Goal: Task Accomplishment & Management: Use online tool/utility

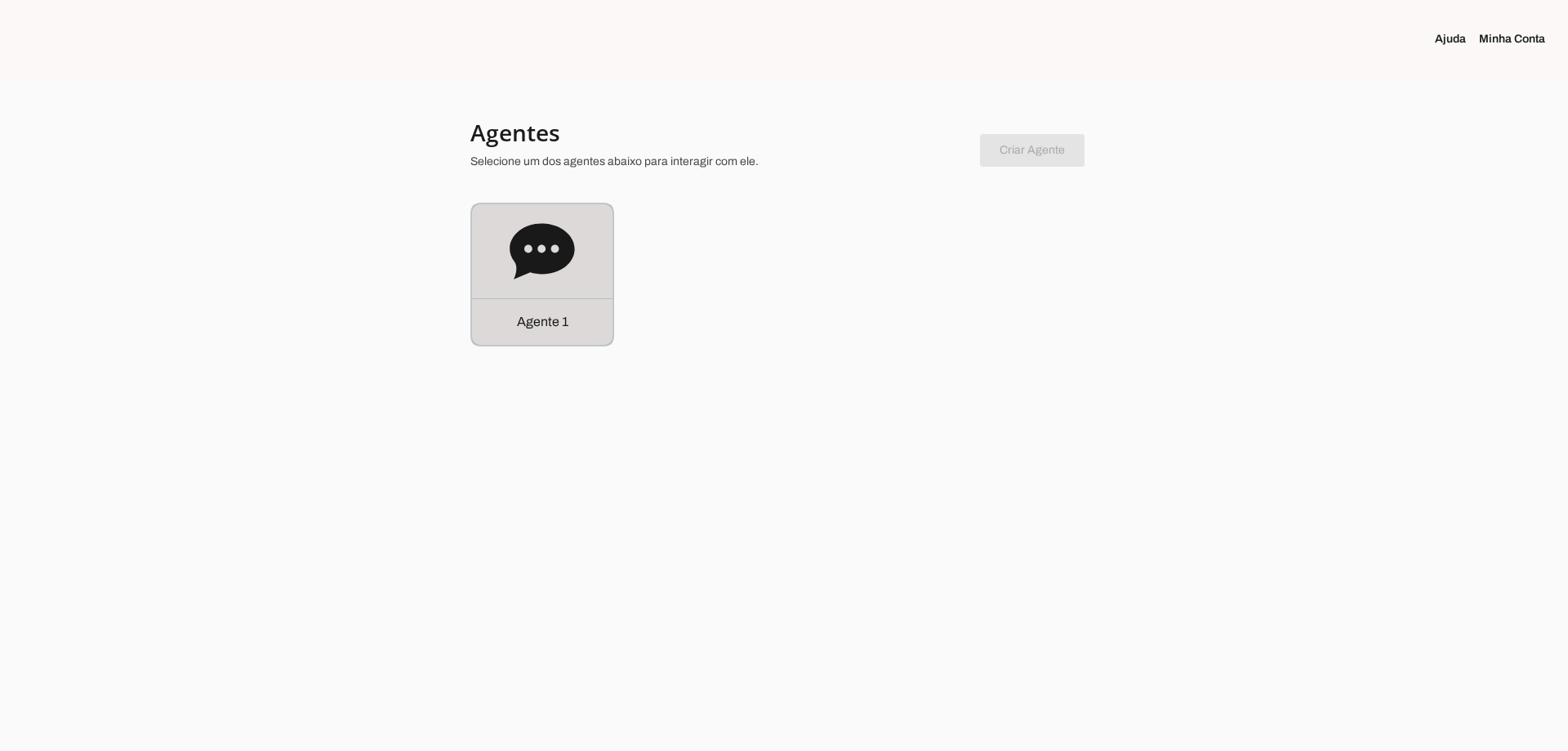
click at [514, 255] on icon at bounding box center [542, 251] width 65 height 56
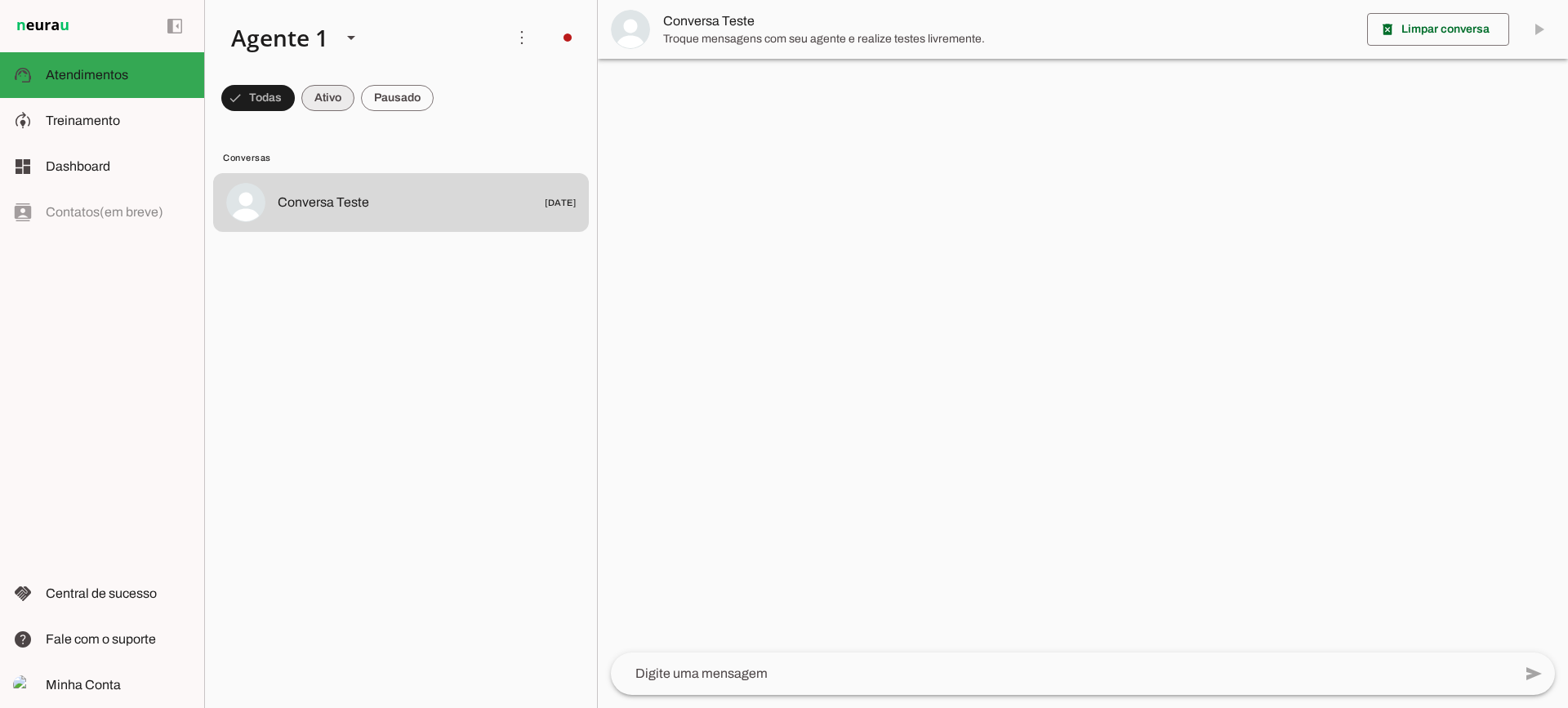
click at [295, 103] on span at bounding box center [258, 97] width 73 height 39
click at [280, 102] on span at bounding box center [251, 97] width 59 height 39
click at [280, 99] on span at bounding box center [251, 97] width 59 height 39
click at [280, 104] on span at bounding box center [251, 97] width 59 height 39
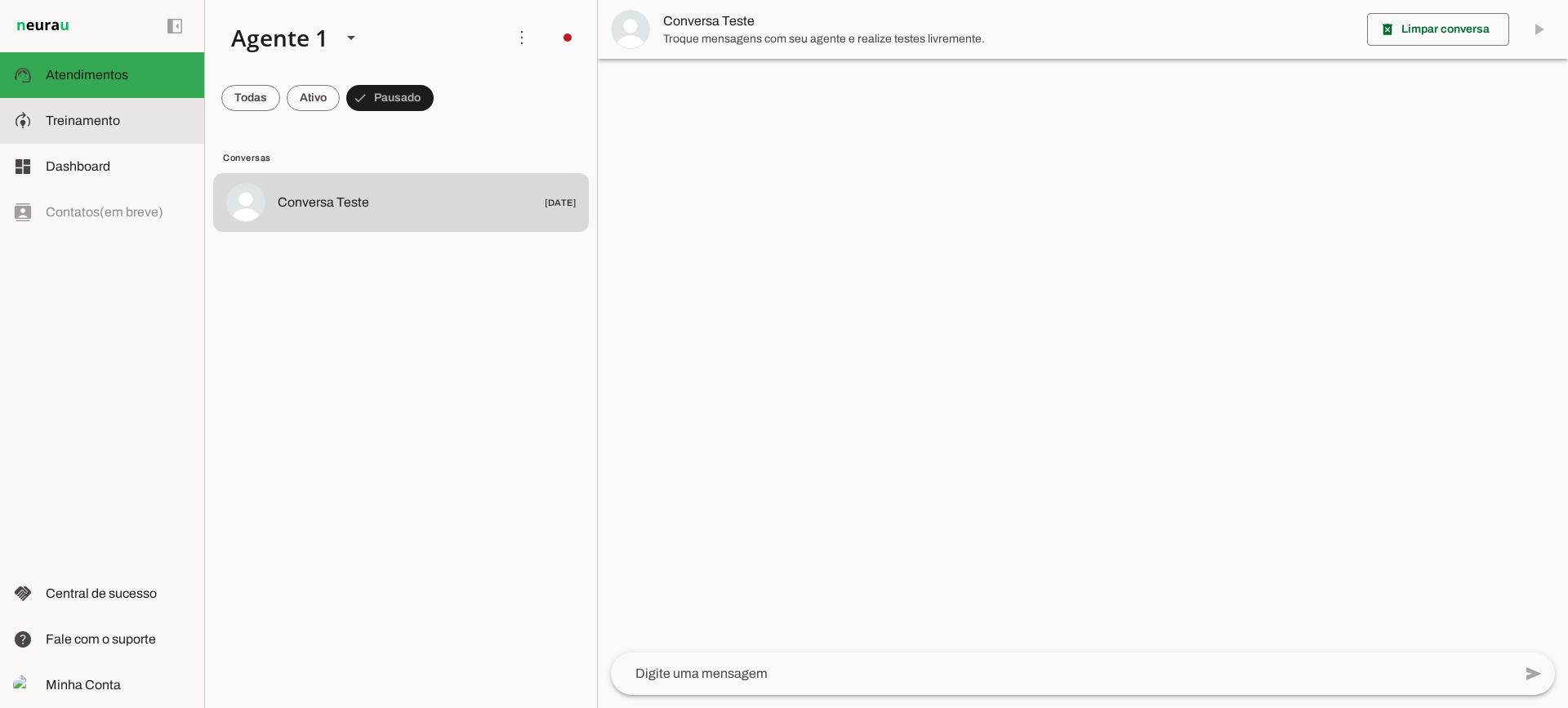
click at [81, 120] on span "Treinamento" at bounding box center [82, 120] width 74 height 13
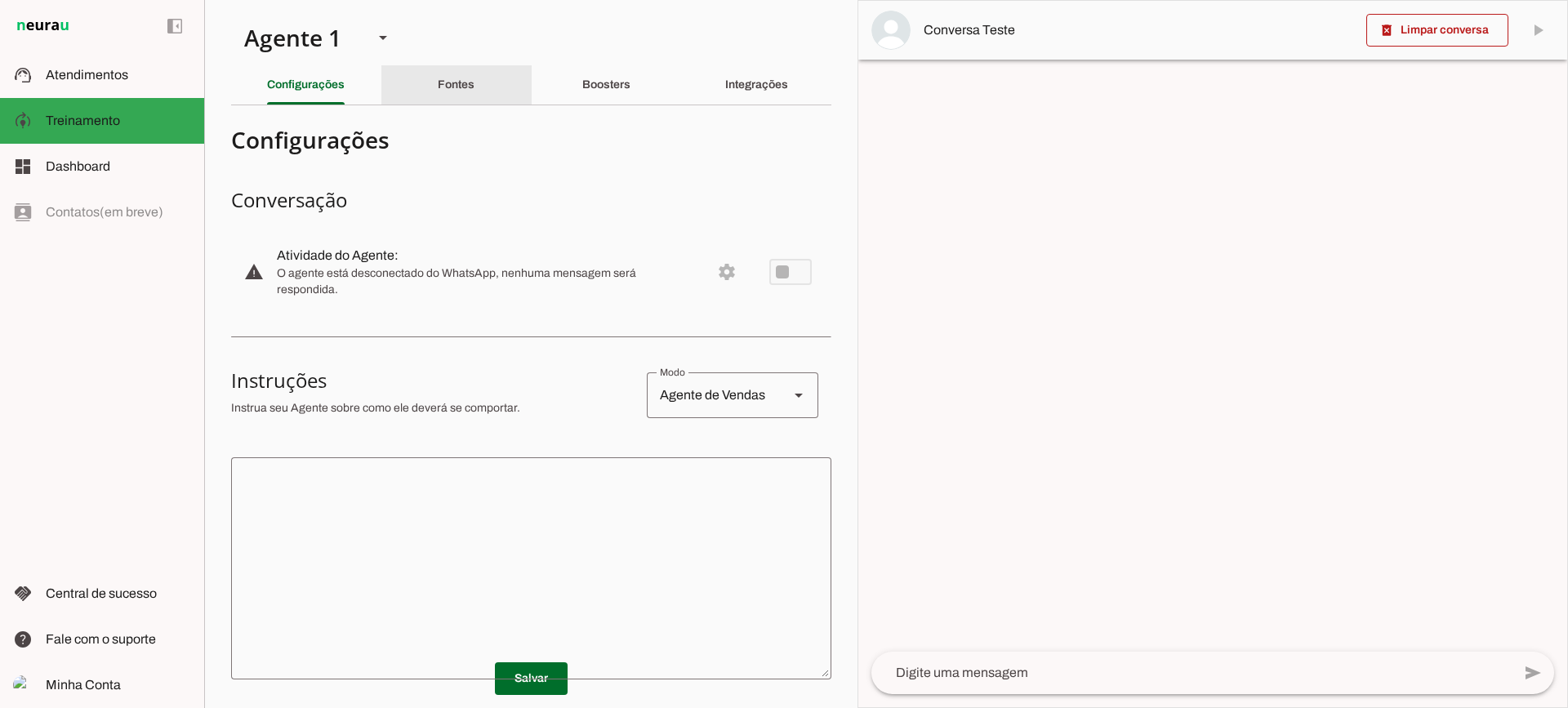
click at [445, 97] on div "Fontes" at bounding box center [456, 85] width 37 height 39
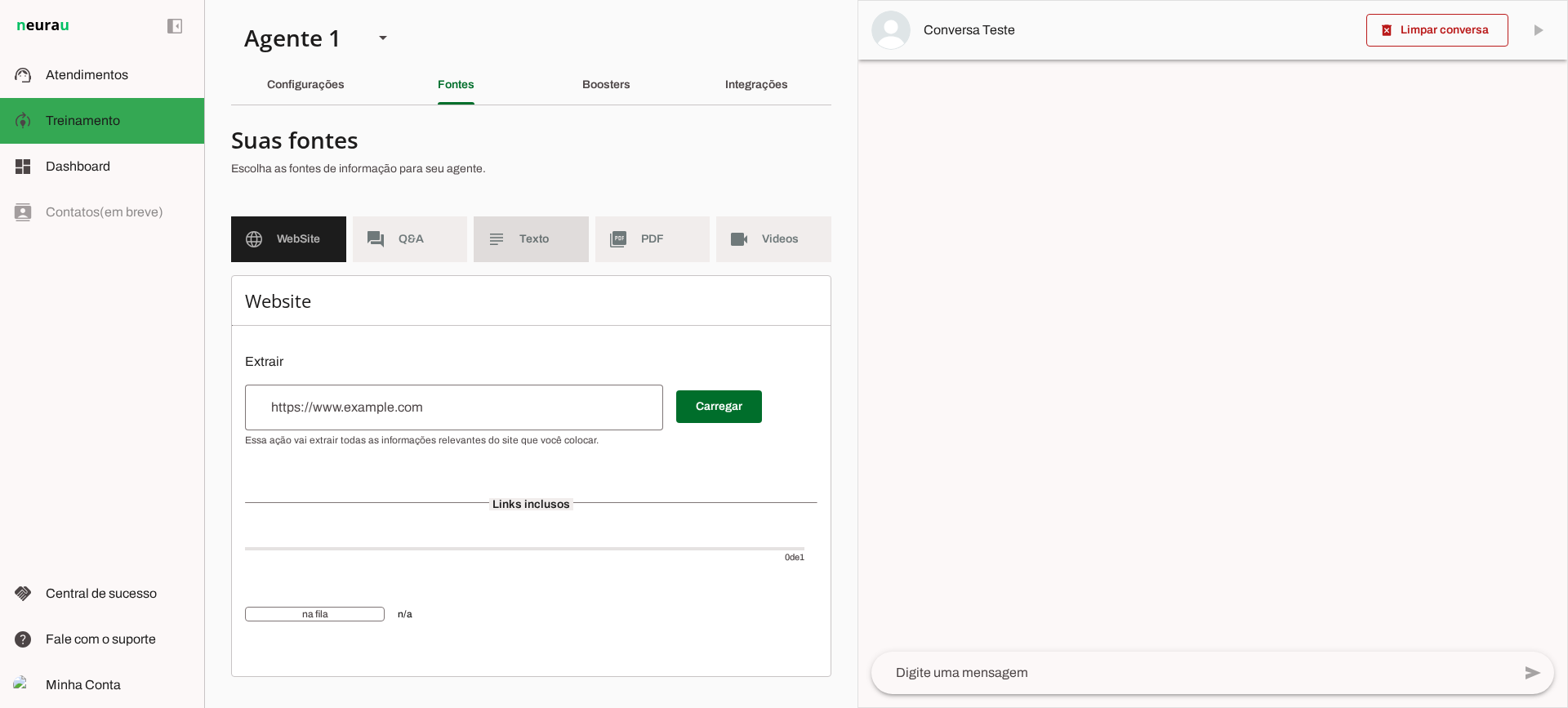
click at [551, 240] on span "Texto" at bounding box center [547, 239] width 56 height 16
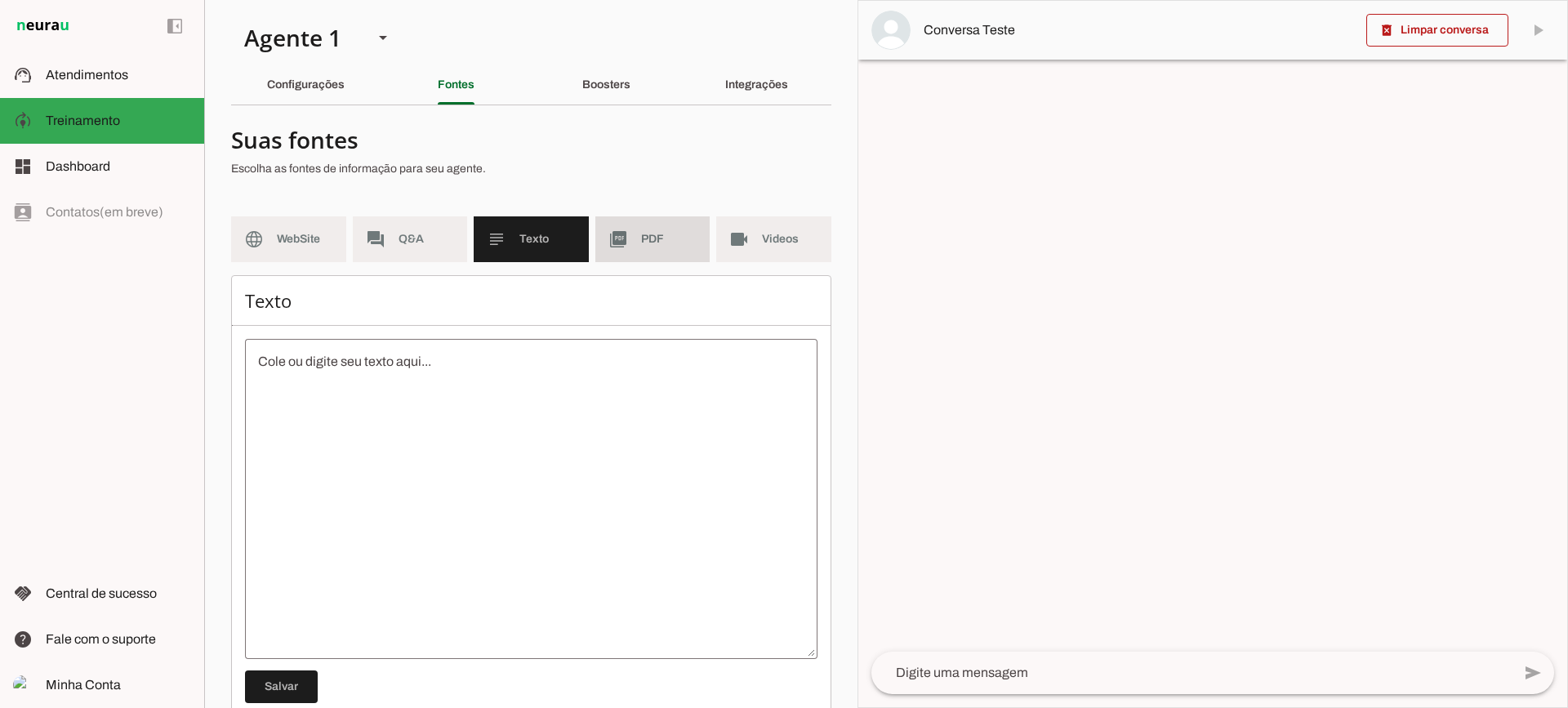
click at [641, 243] on span "PDF" at bounding box center [669, 239] width 56 height 16
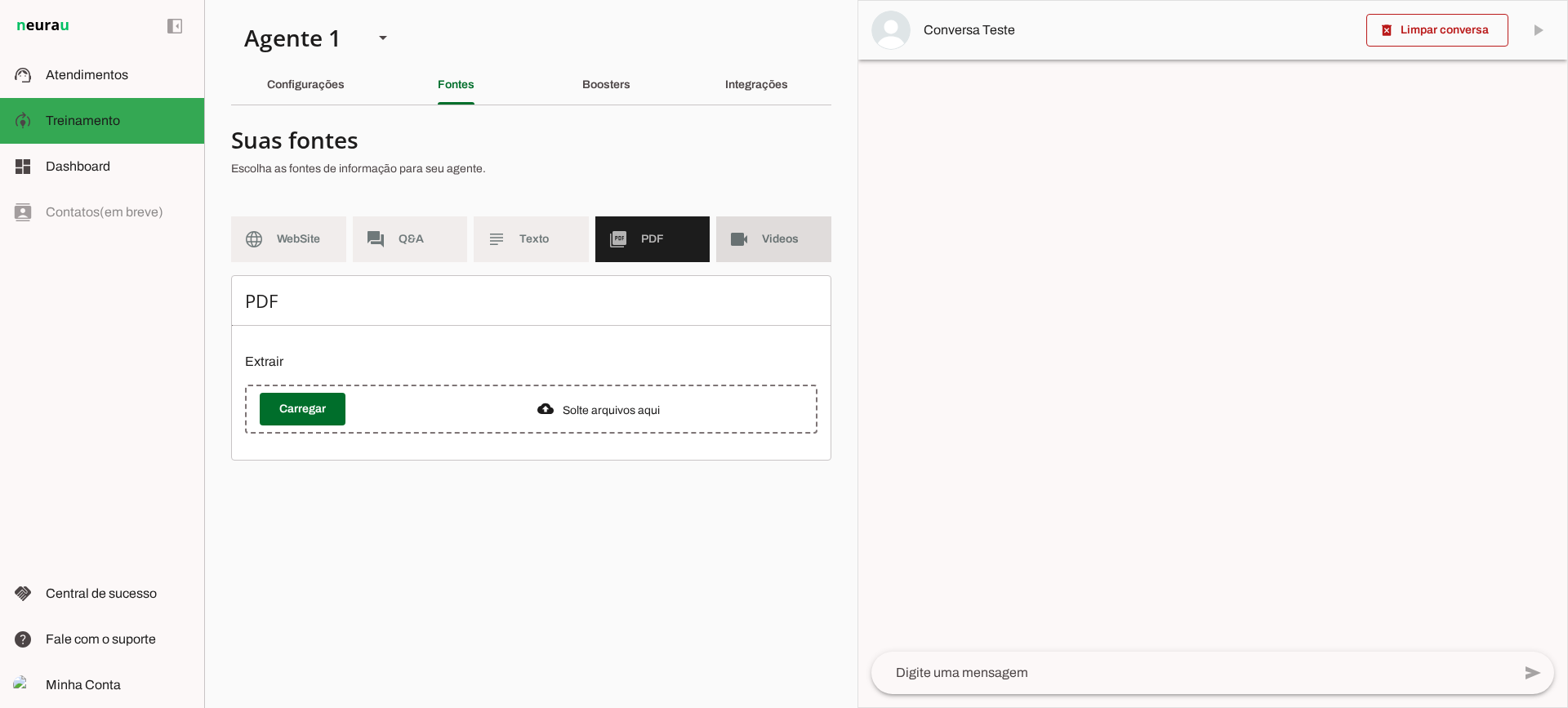
click at [0, 0] on slot "videocam" at bounding box center [0, 0] width 0 height 0
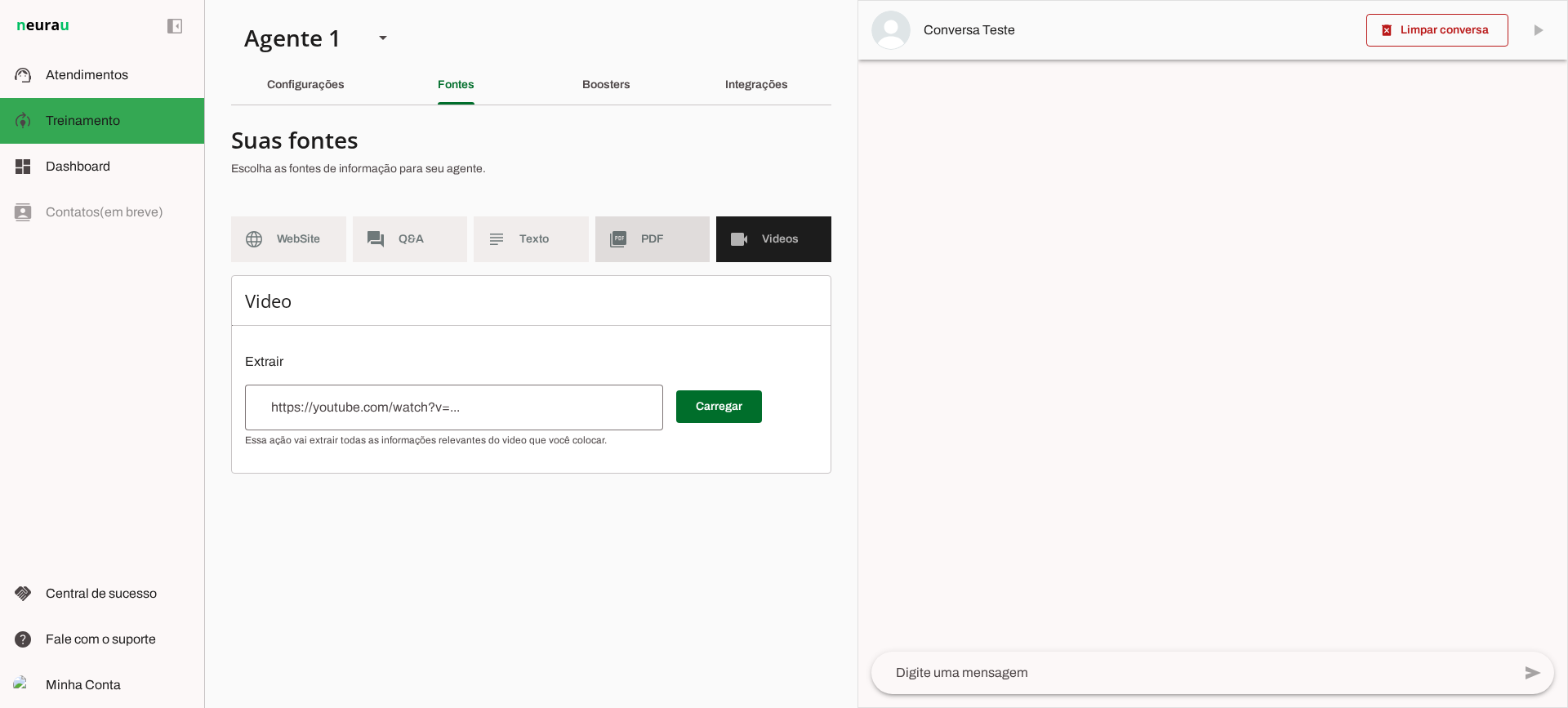
drag, startPoint x: 664, startPoint y: 259, endPoint x: 492, endPoint y: 37, distance: 280.8
click at [664, 257] on md-item "picture_as_pdf PDF" at bounding box center [652, 239] width 115 height 45
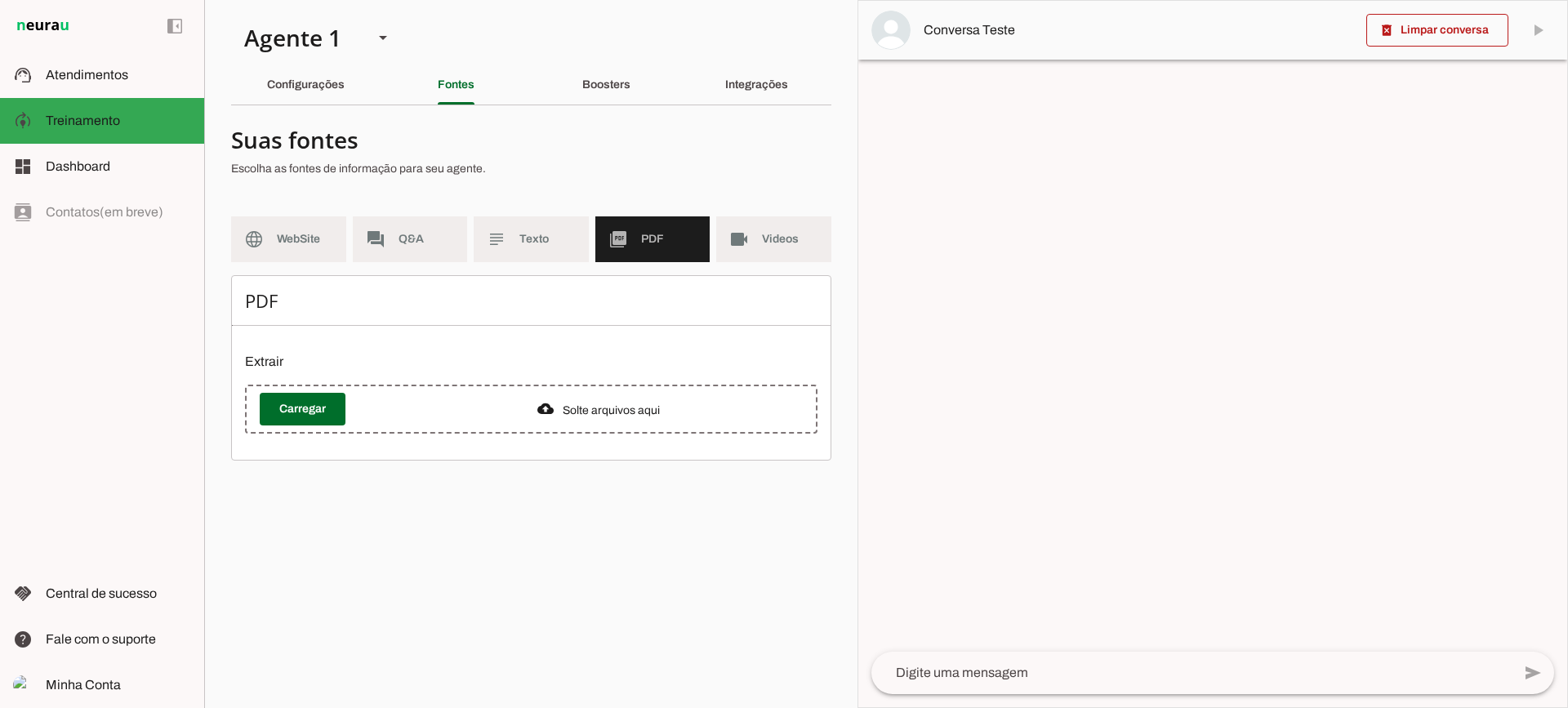
click at [594, 108] on section "Agente 1 Criar Agente Você atingiu o limite de IAs Neurau permitidas. Atualize …" at bounding box center [531, 354] width 653 height 708
click at [586, 92] on div "Boosters" at bounding box center [606, 85] width 48 height 39
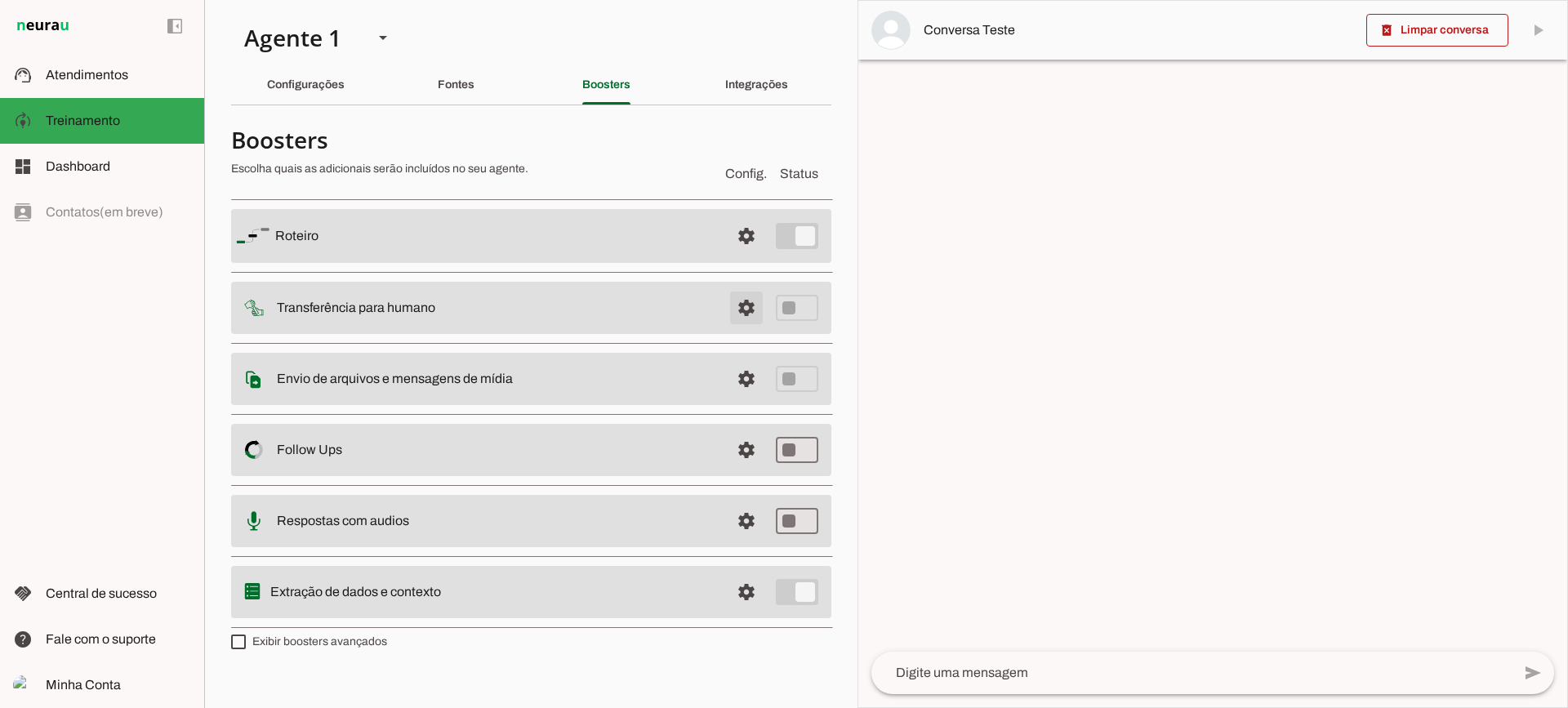
click at [753, 255] on span at bounding box center [746, 236] width 40 height 39
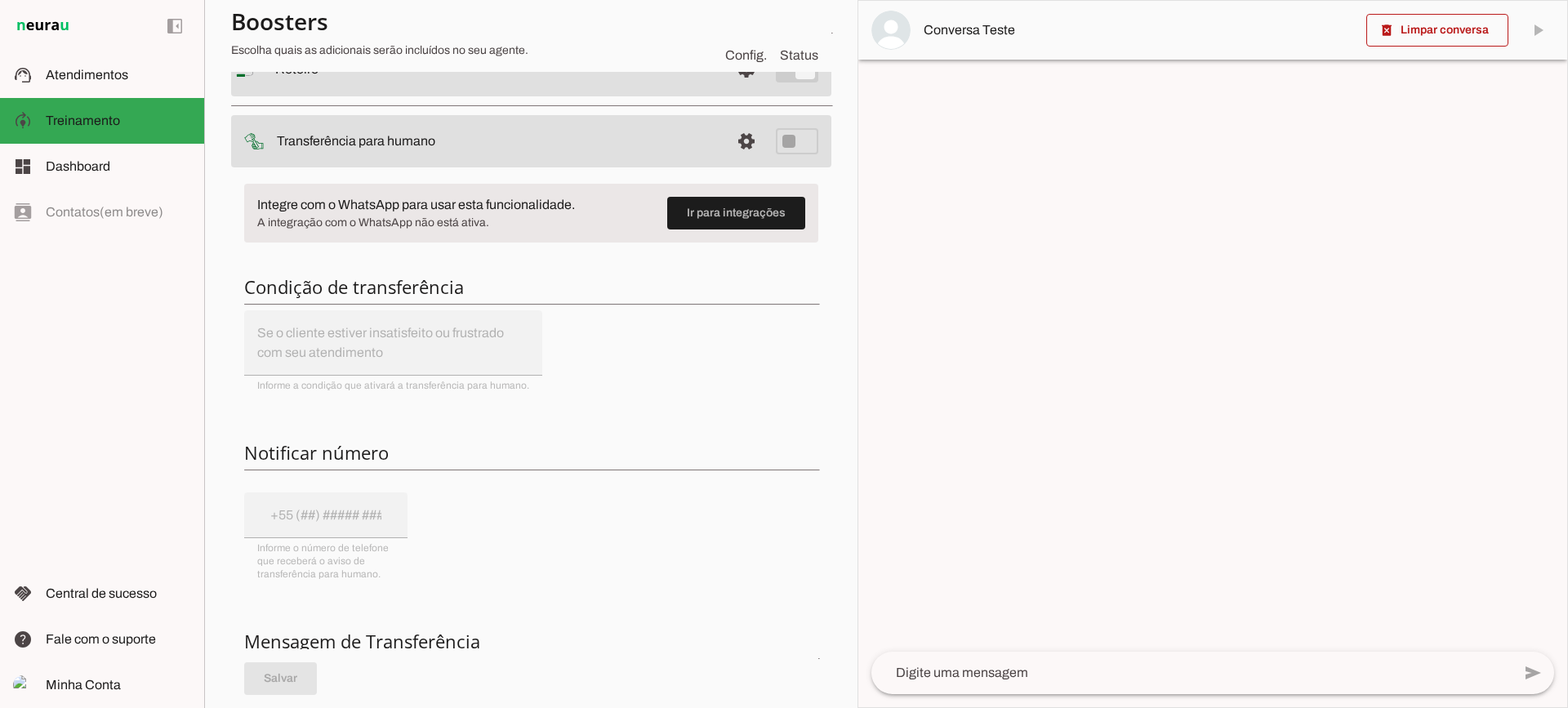
scroll to position [82, 0]
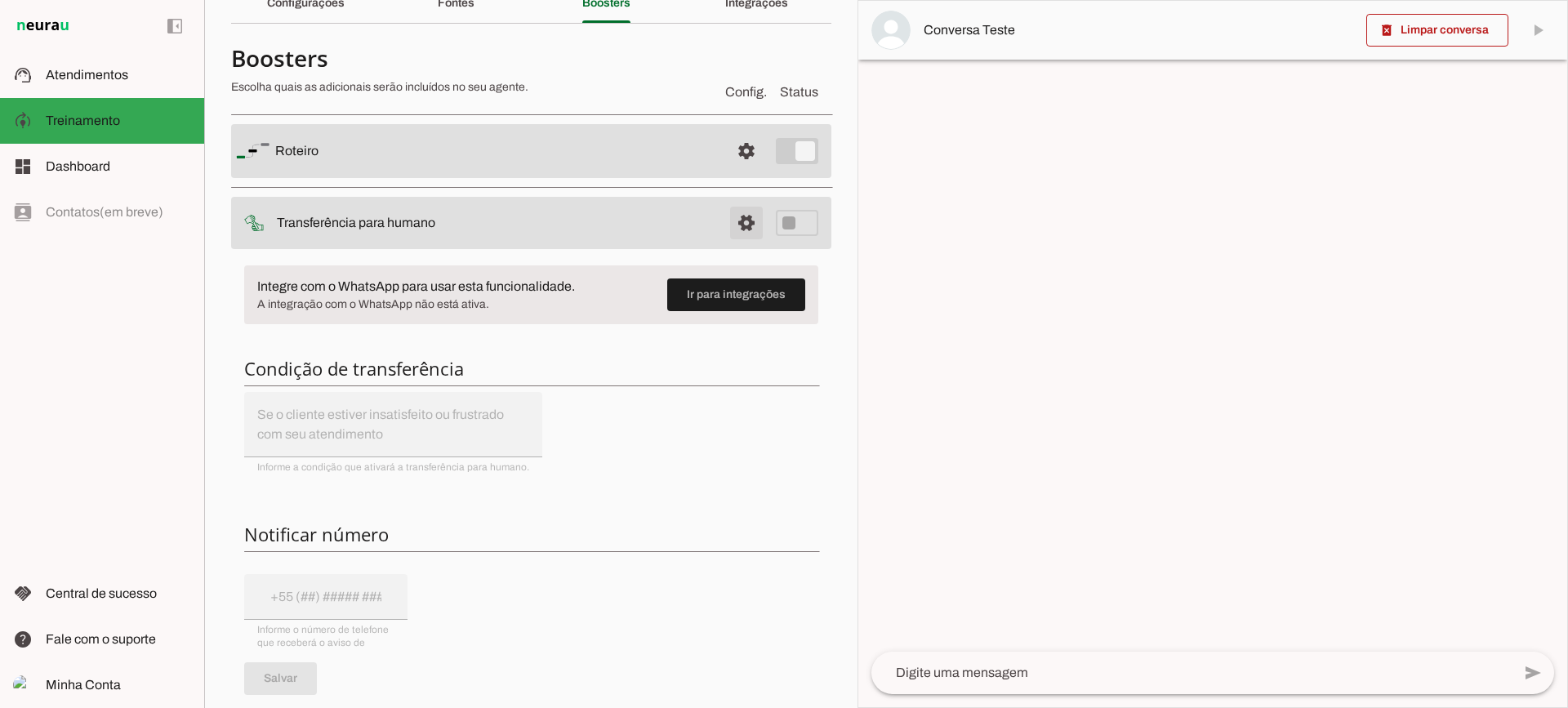
click at [729, 170] on span at bounding box center [746, 150] width 40 height 39
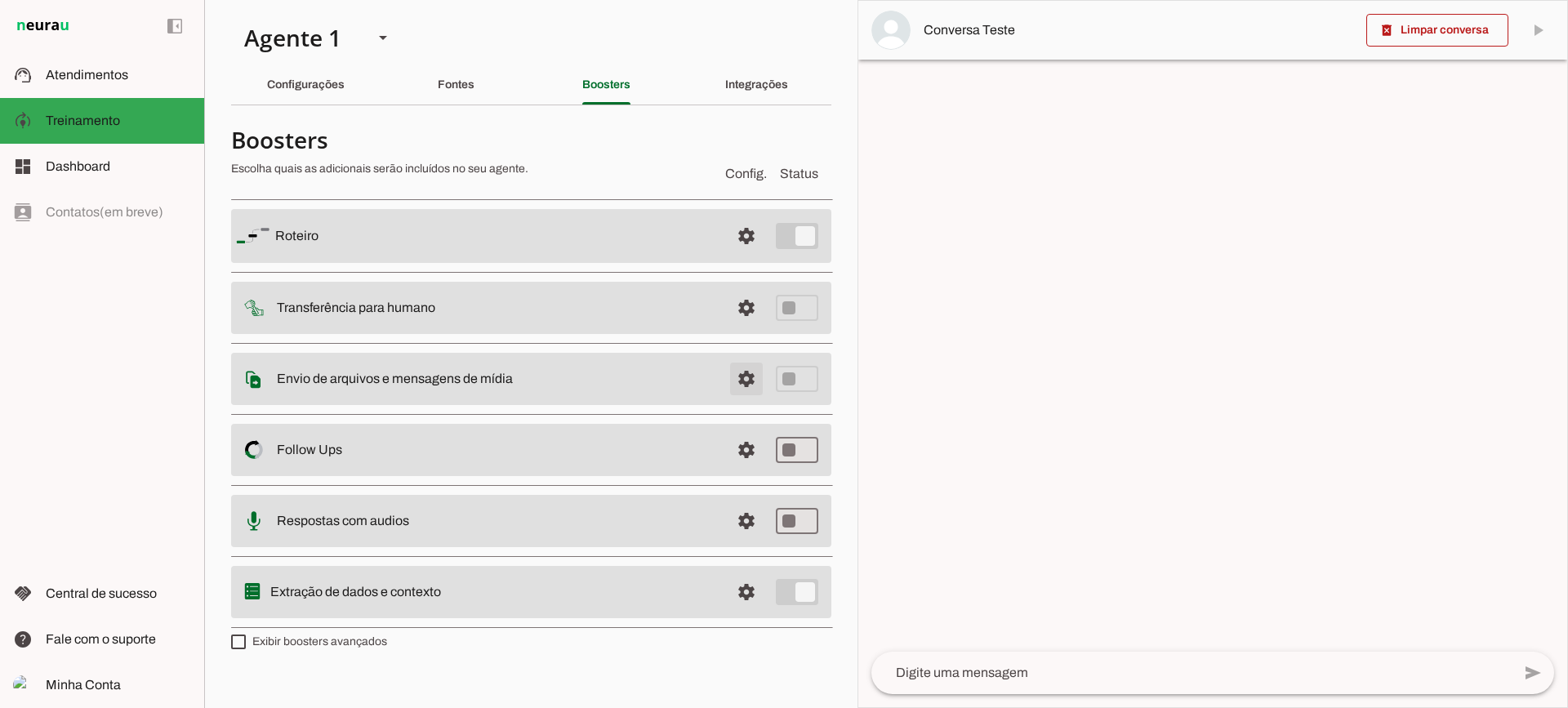
click at [728, 255] on span at bounding box center [746, 236] width 40 height 39
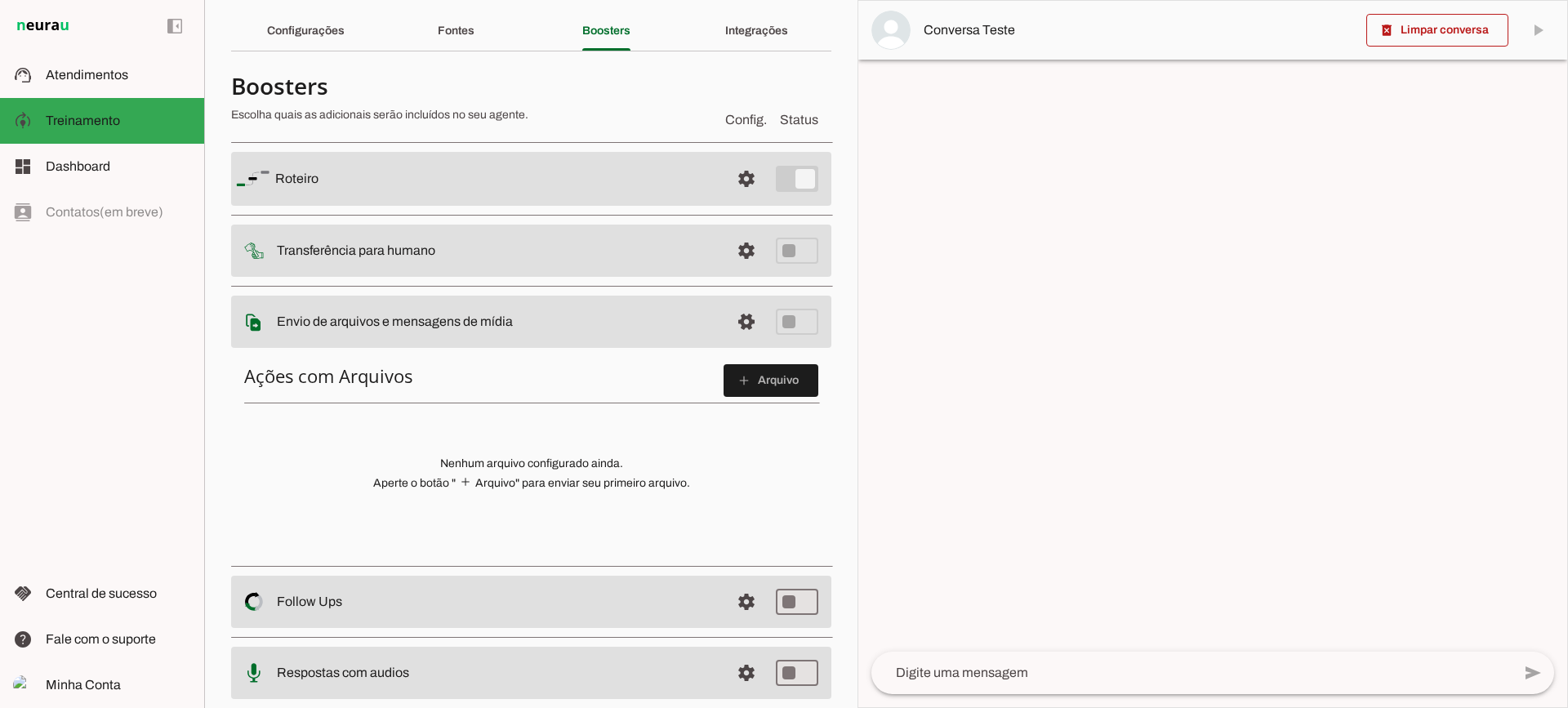
scroll to position [82, 0]
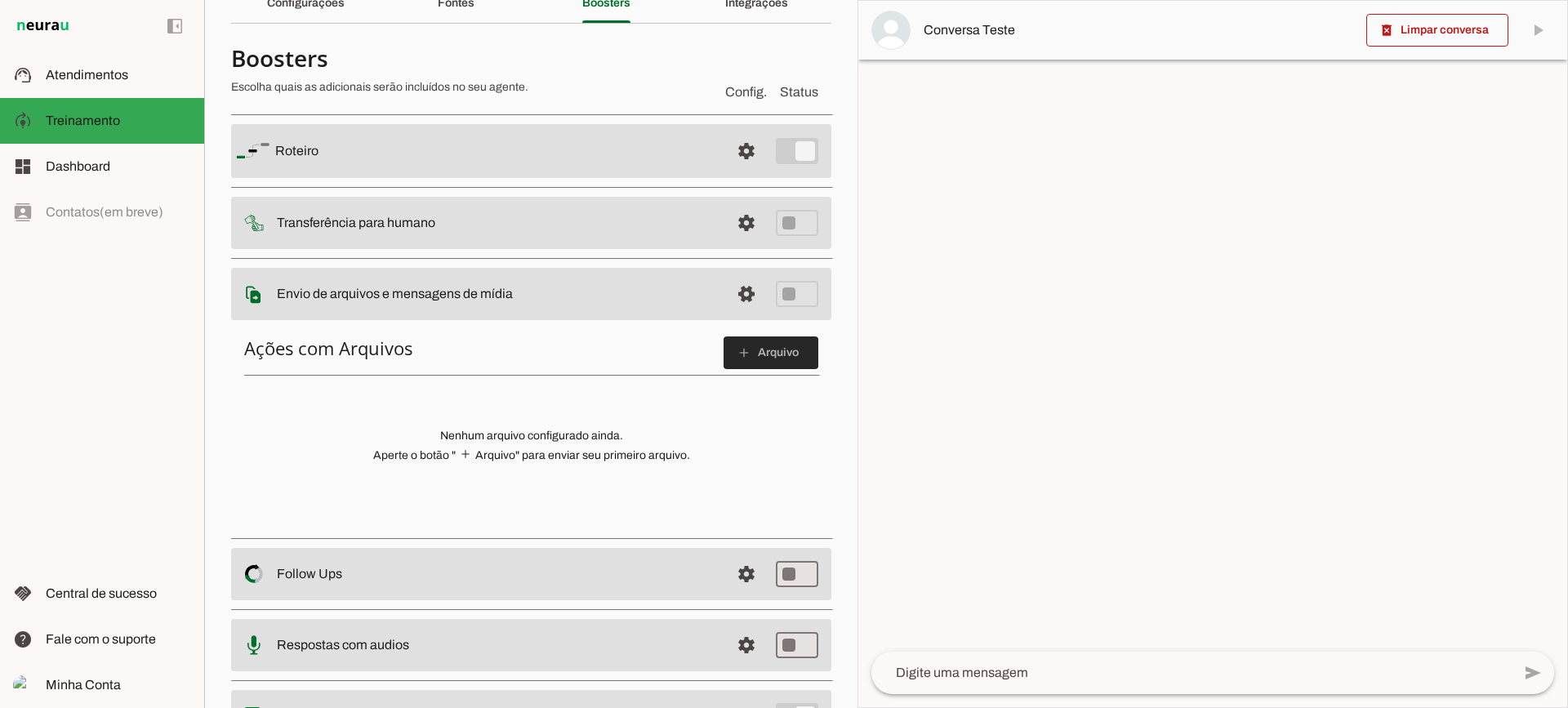
click at [0, 0] on slot "add" at bounding box center [0, 0] width 0 height 0
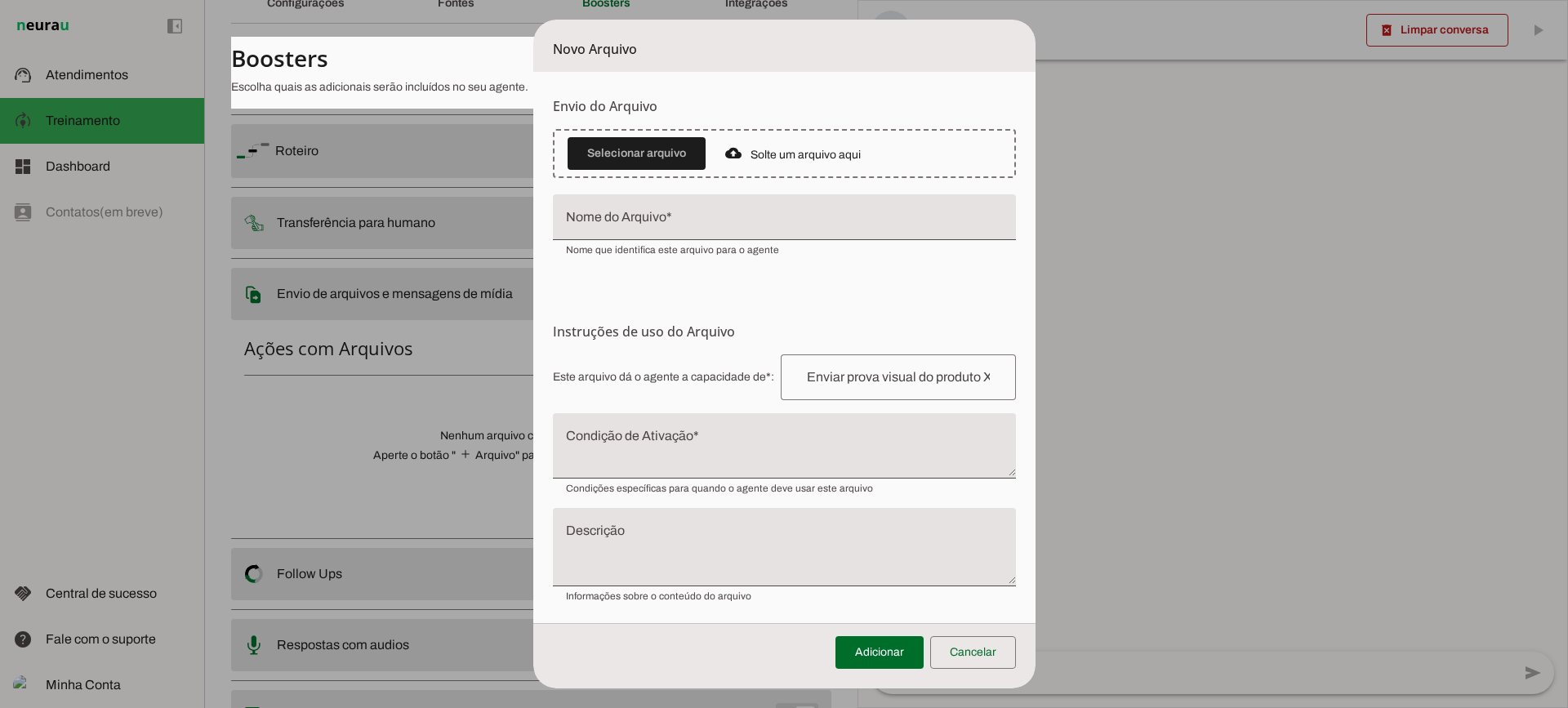
click at [672, 441] on textarea "Condição de Ativação" at bounding box center [784, 452] width 463 height 39
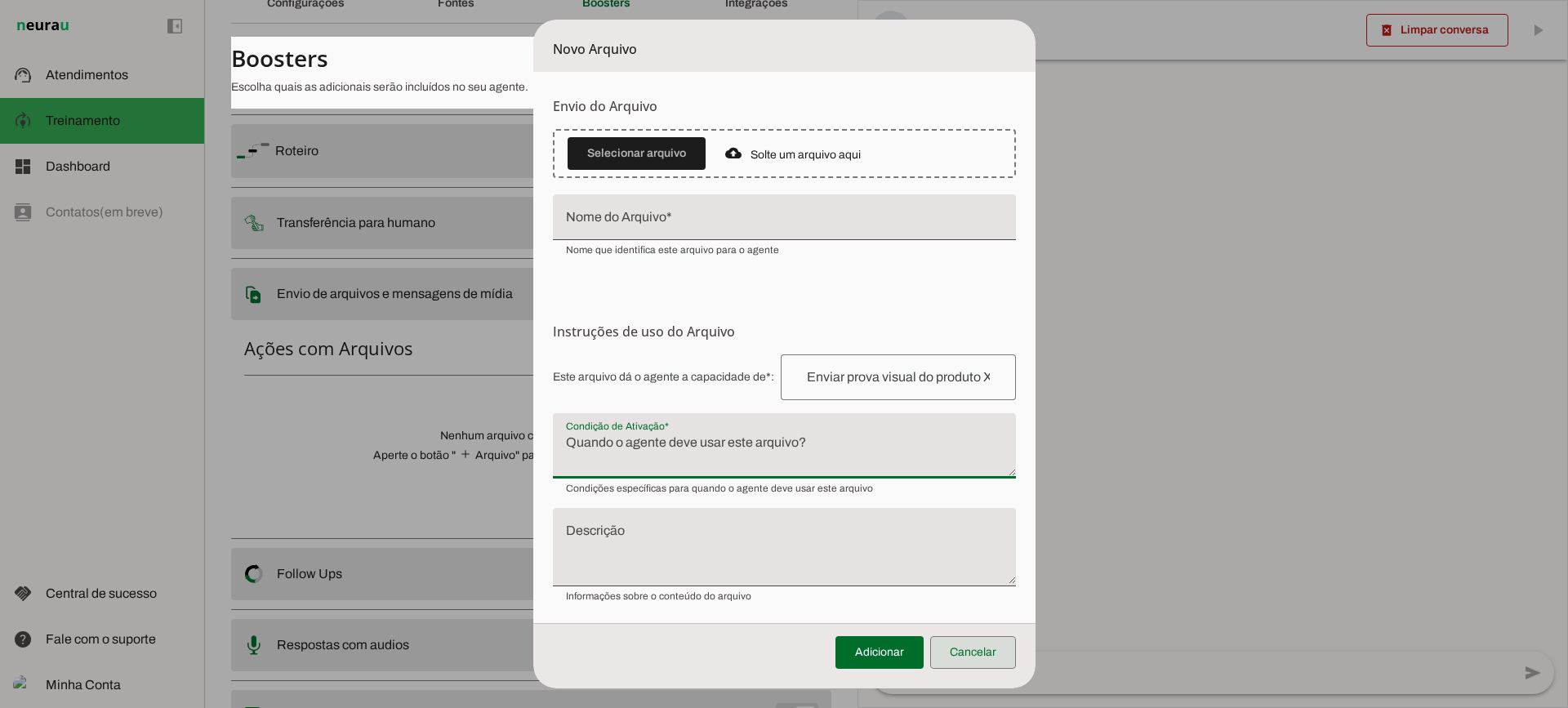
click at [1003, 657] on span at bounding box center [972, 652] width 86 height 39
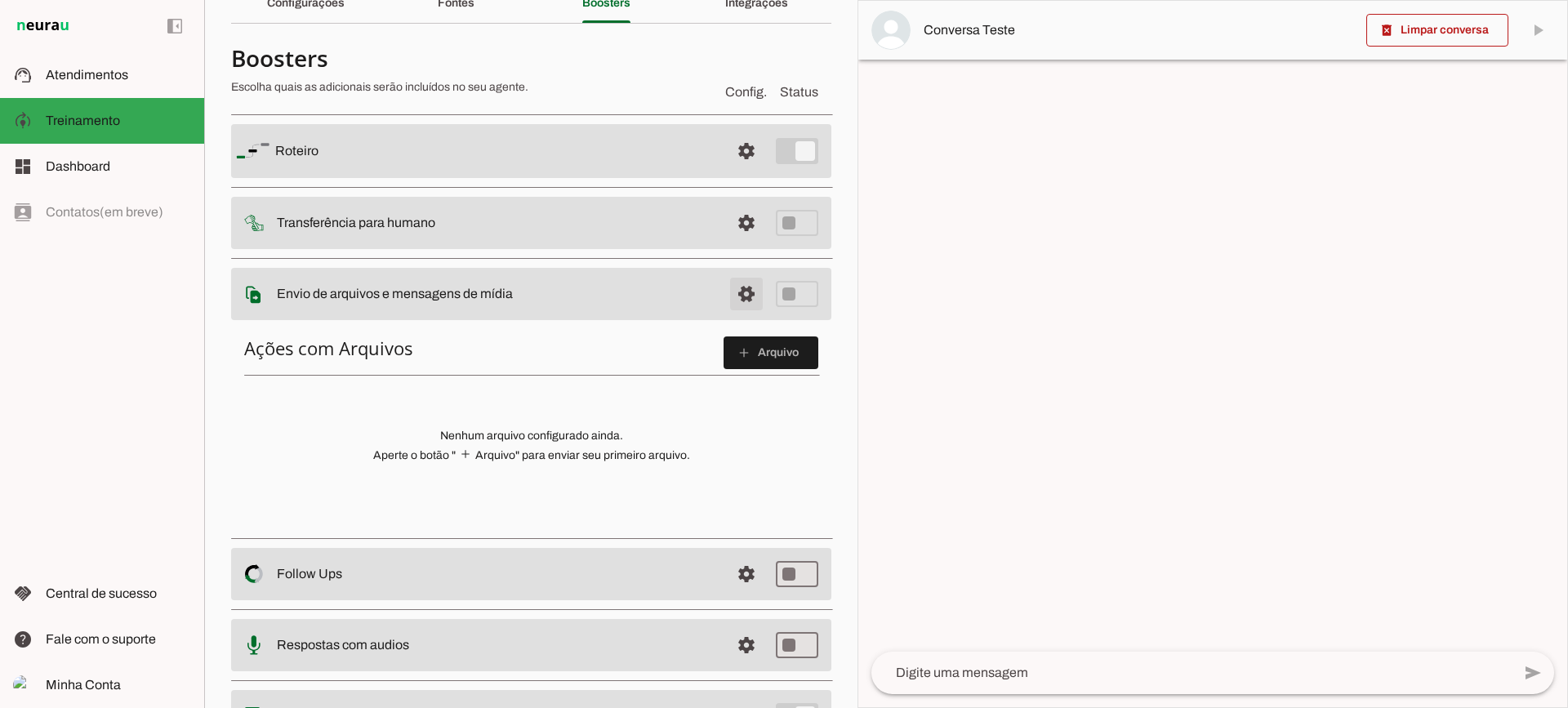
click at [736, 170] on span at bounding box center [746, 150] width 40 height 39
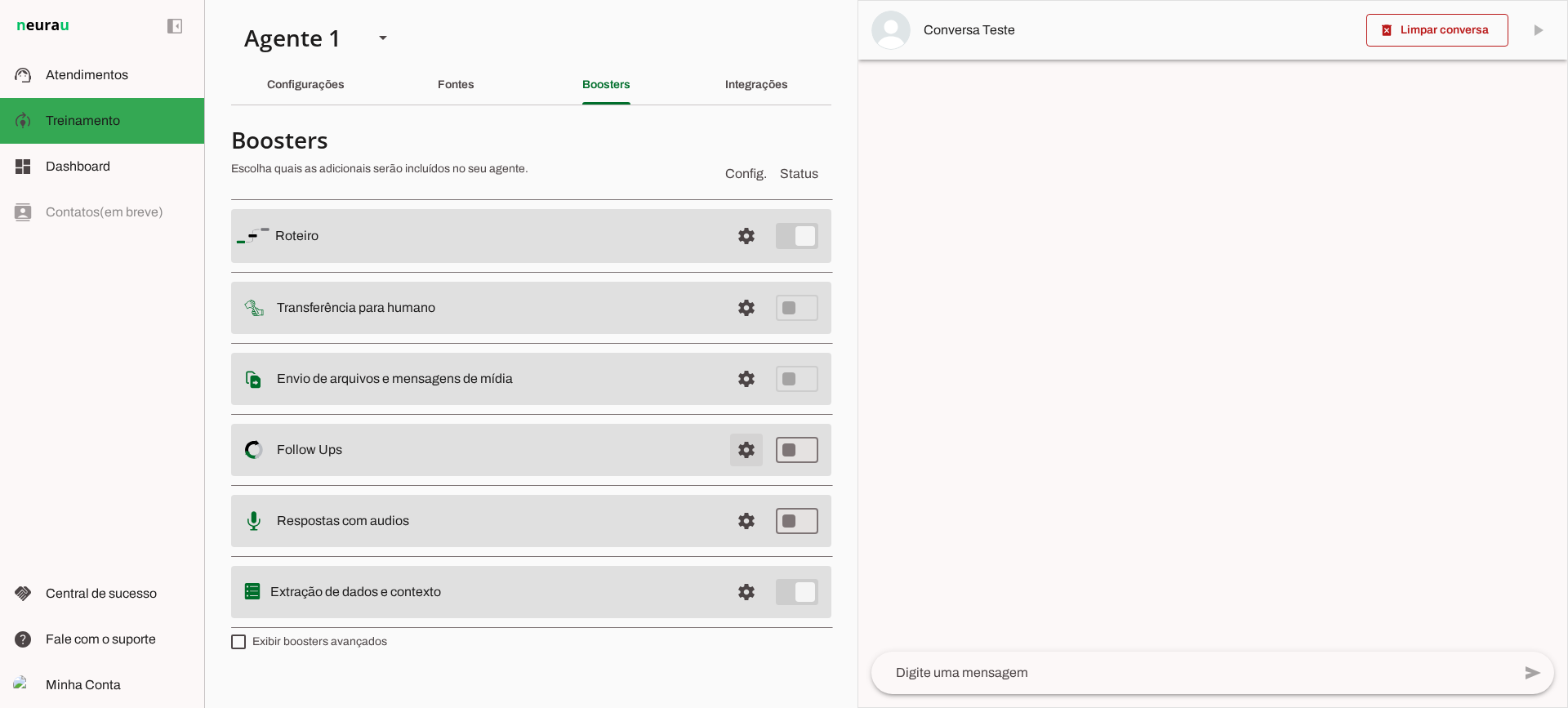
click at [745, 255] on span at bounding box center [746, 236] width 40 height 39
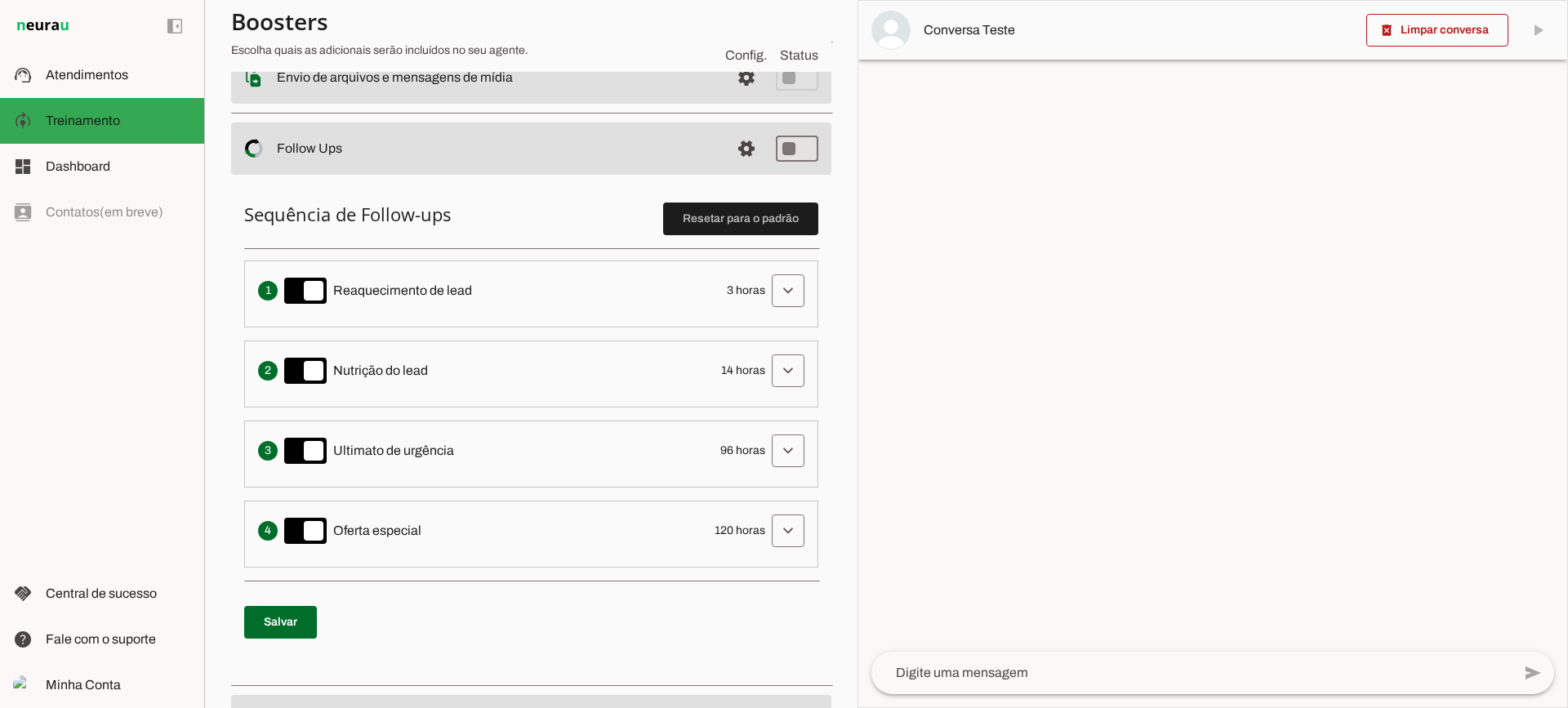
scroll to position [327, 0]
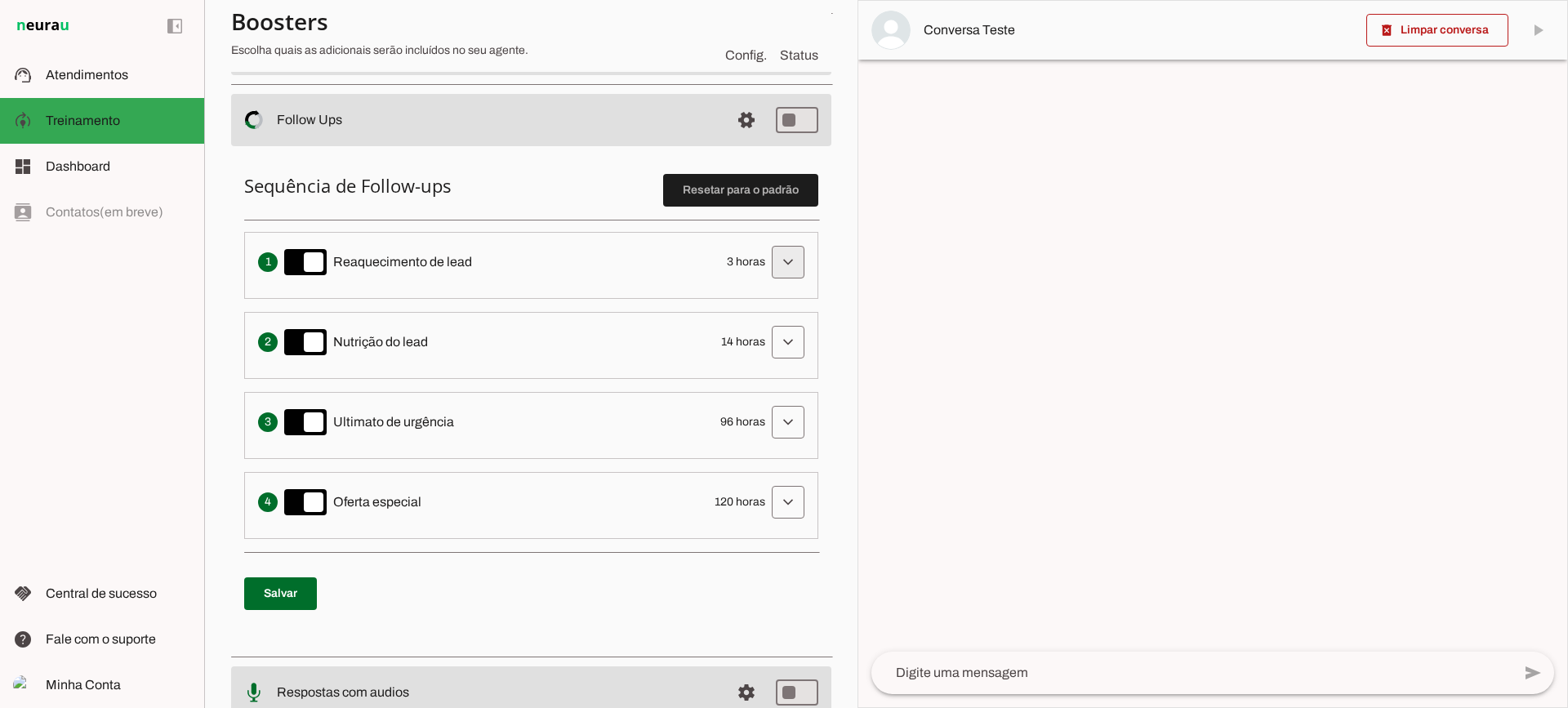
click at [774, 266] on span at bounding box center [787, 262] width 40 height 39
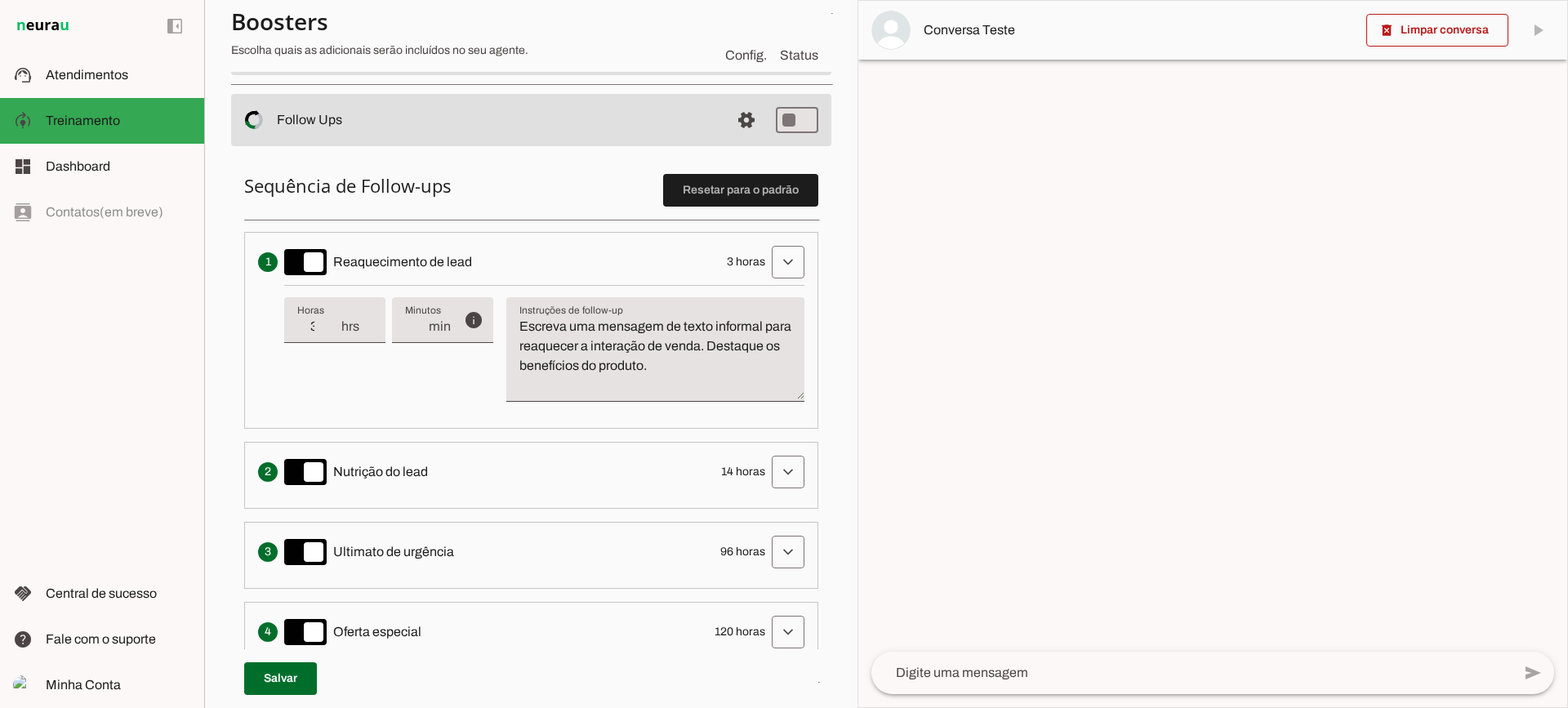
click at [332, 337] on div "3 hrs" at bounding box center [334, 319] width 101 height 45
type input "2"
type md-filled-text-field "2"
click at [332, 334] on input "2" at bounding box center [318, 327] width 42 height 19
type input "1"
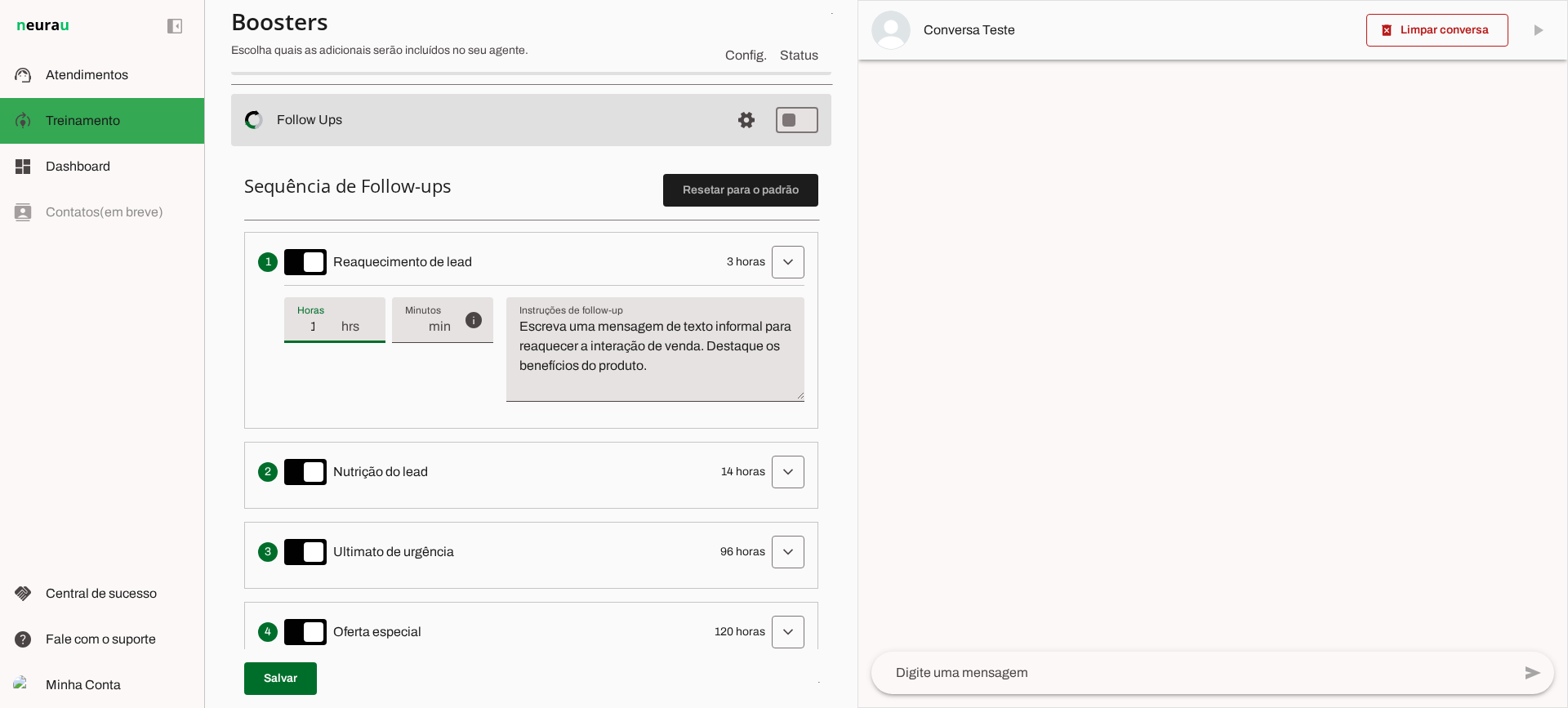
type md-filled-text-field "1"
click at [332, 334] on input "1" at bounding box center [318, 327] width 42 height 19
type input "2"
type md-filled-text-field "2"
click at [332, 323] on input "2" at bounding box center [318, 327] width 42 height 19
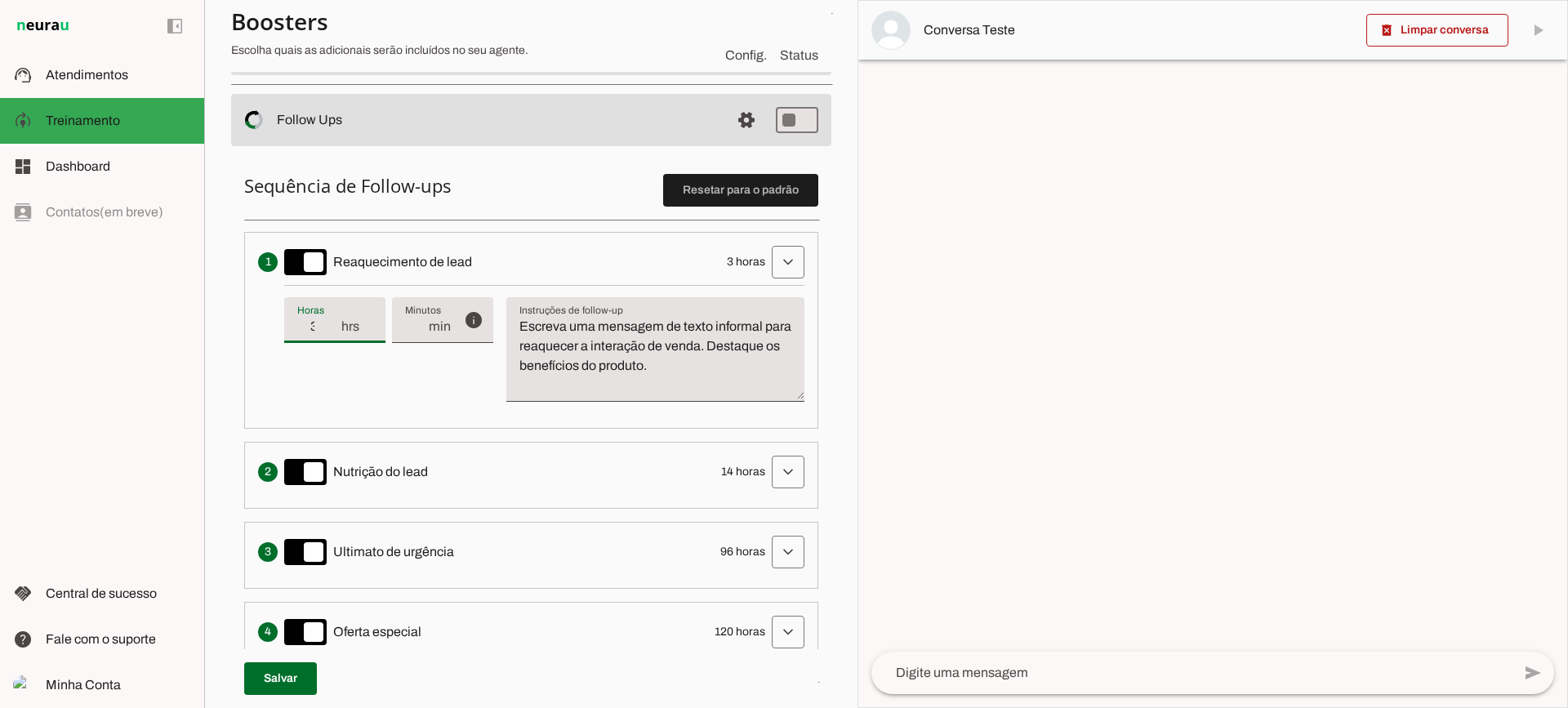
type input "3"
type md-filled-text-field "3"
click at [332, 323] on input "3" at bounding box center [318, 327] width 42 height 19
click at [678, 327] on textarea "Escreva uma mensagem de texto informal para reaquecer a interação de venda. Des…" at bounding box center [654, 355] width 298 height 78
drag, startPoint x: 527, startPoint y: 318, endPoint x: 746, endPoint y: 388, distance: 229.9
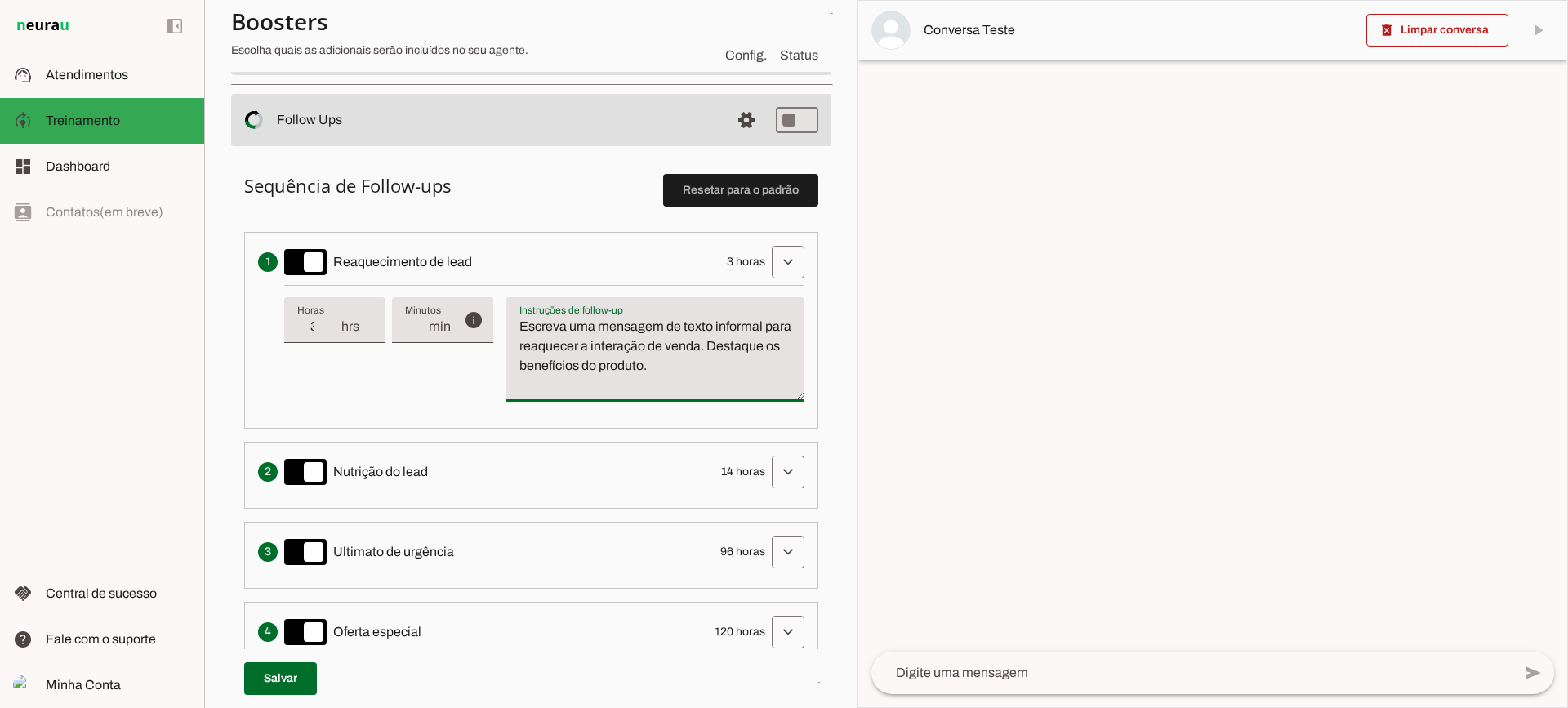
click at [746, 388] on textarea "Escreva uma mensagem de texto informal para reaquecer a interação de venda. Des…" at bounding box center [654, 355] width 298 height 78
type textarea "Escreva uma mensagem de texto informal para reaquecer a interação de venda. Des…"
click at [747, 388] on textarea "Escreva uma mensagem de texto informal para reaquecer a interação de venda. Des…" at bounding box center [654, 355] width 298 height 78
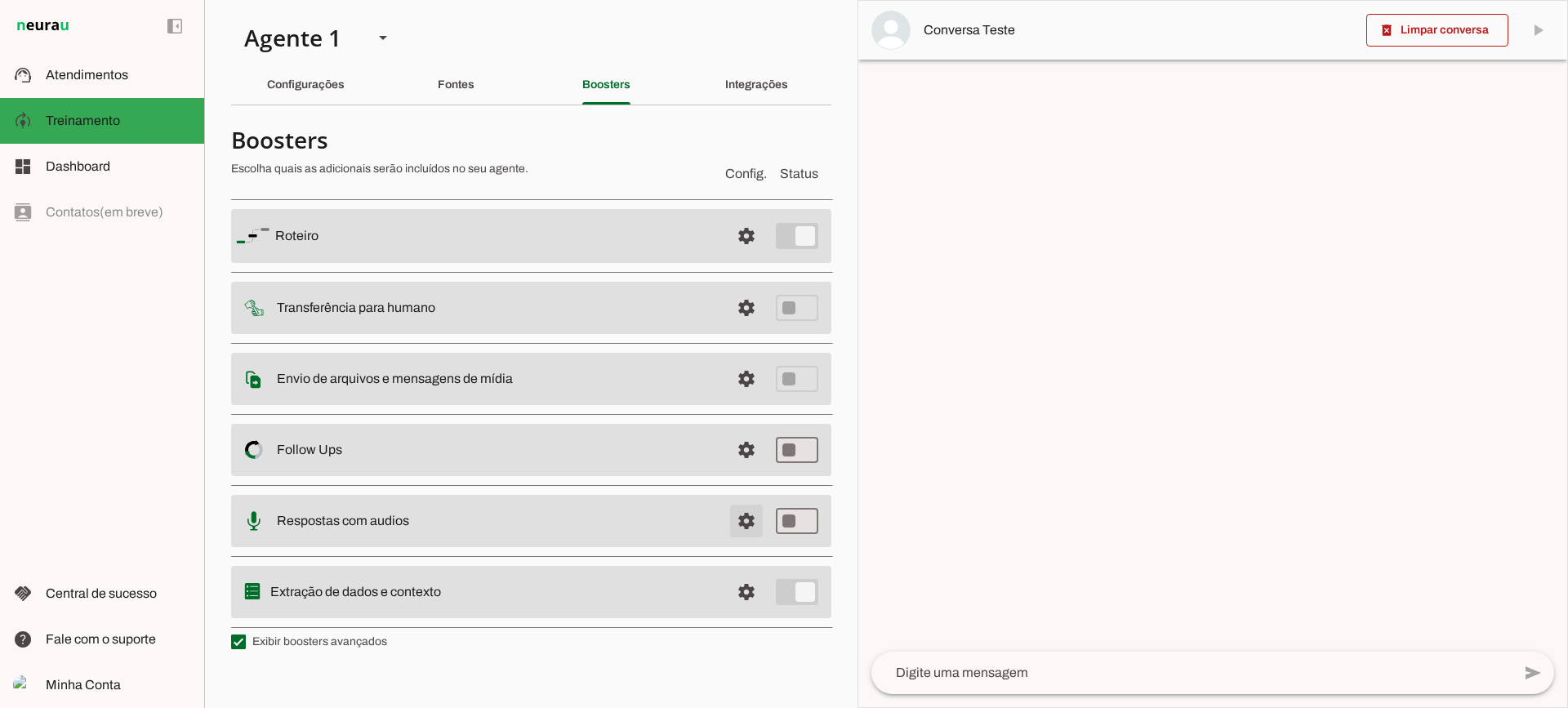
click at [747, 255] on span at bounding box center [746, 236] width 40 height 39
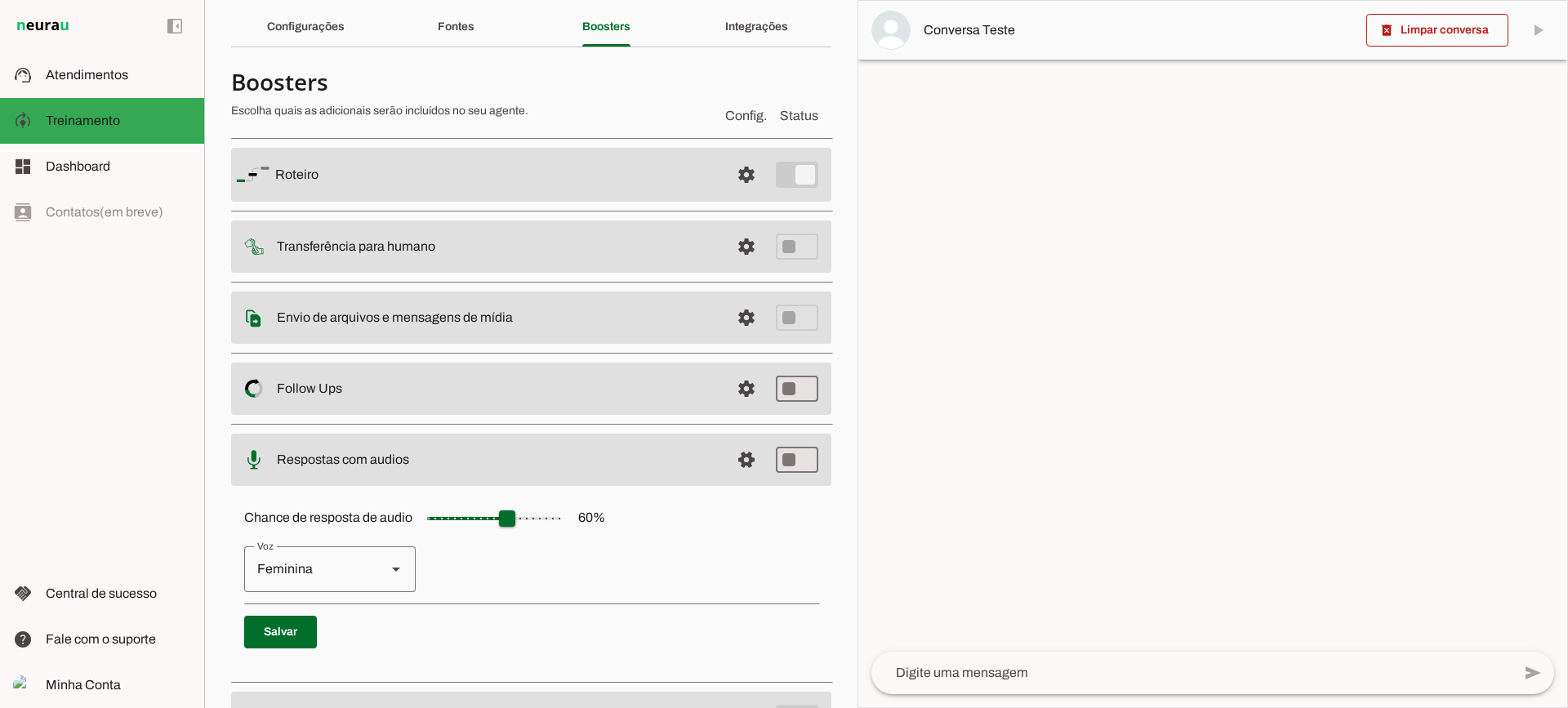
scroll to position [149, 0]
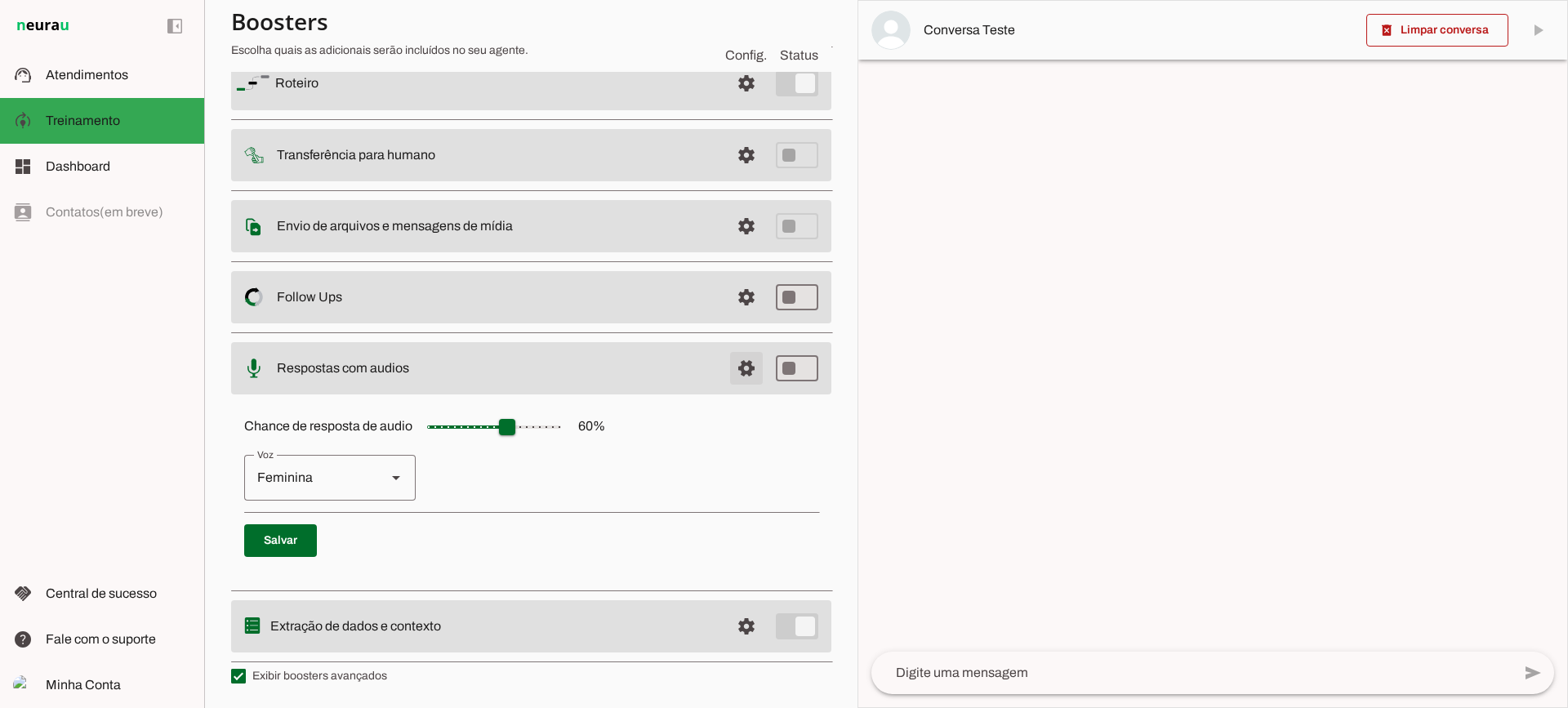
click at [733, 103] on span at bounding box center [746, 83] width 40 height 39
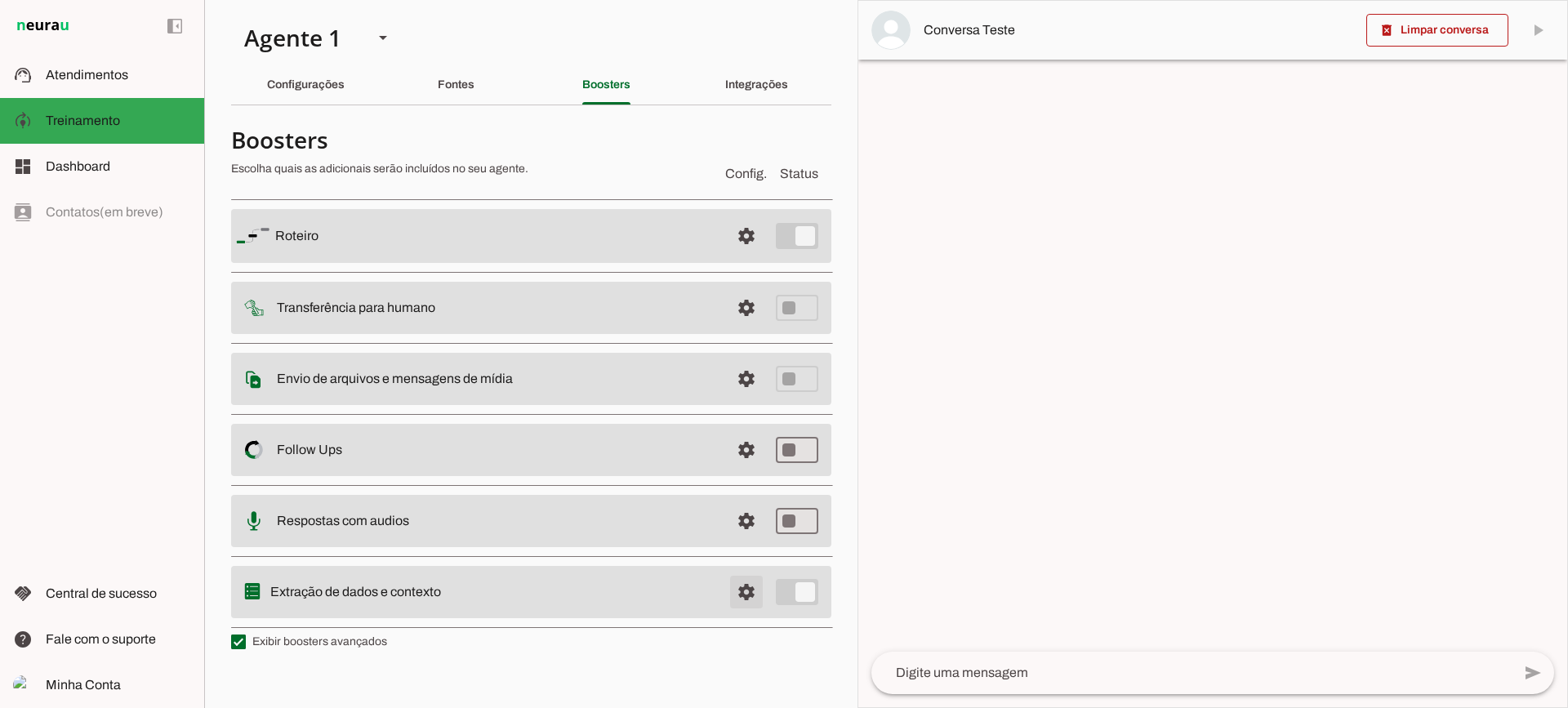
click at [741, 255] on span at bounding box center [746, 236] width 40 height 39
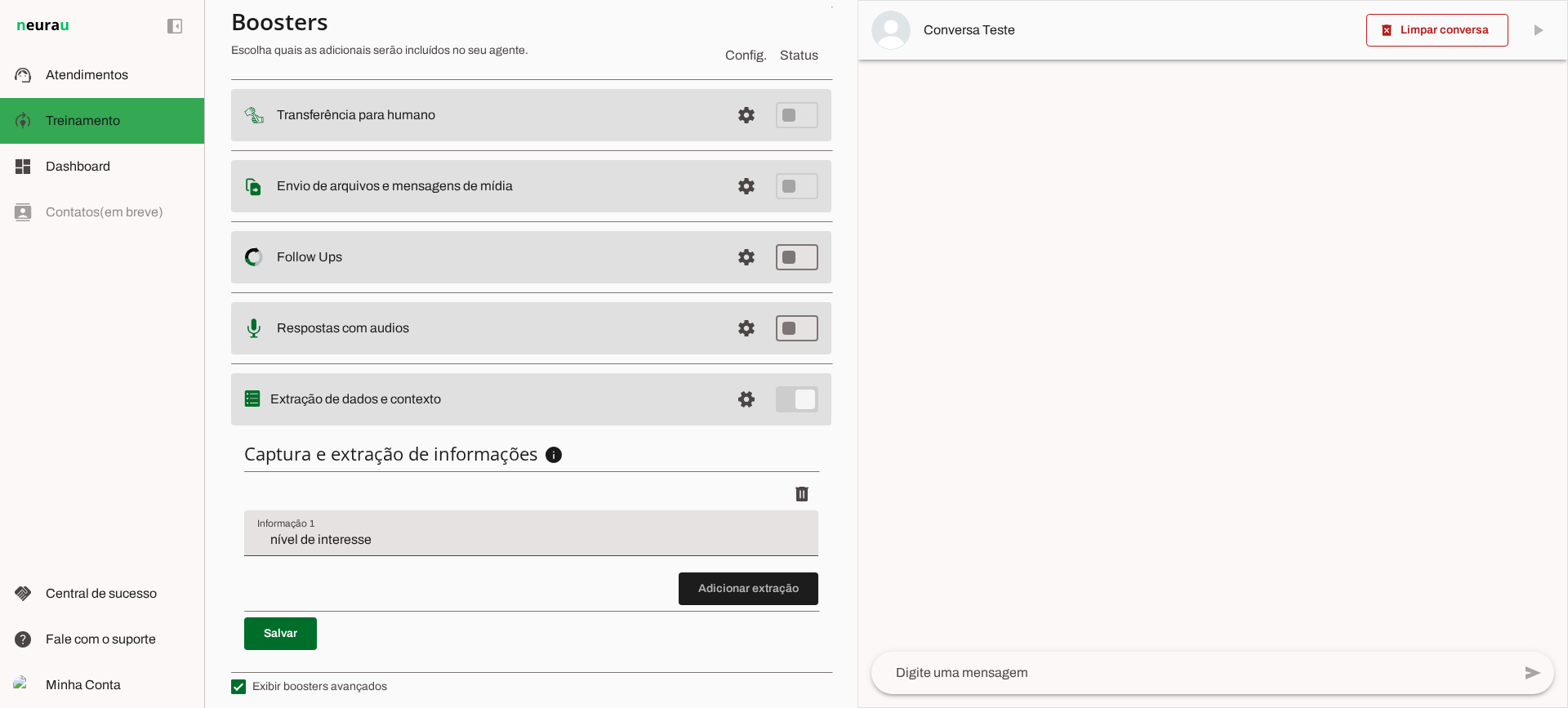
scroll to position [200, 0]
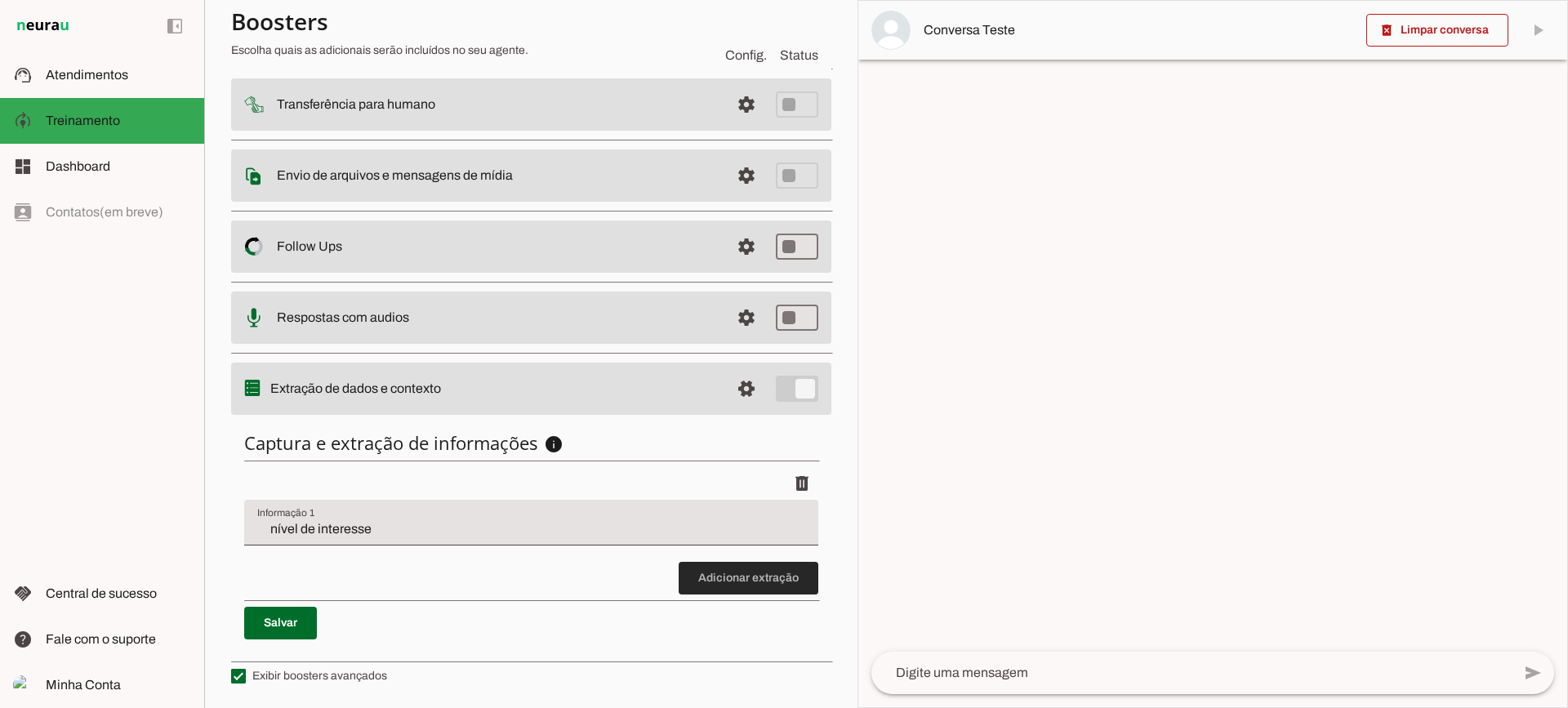
click at [738, 579] on span at bounding box center [748, 578] width 140 height 39
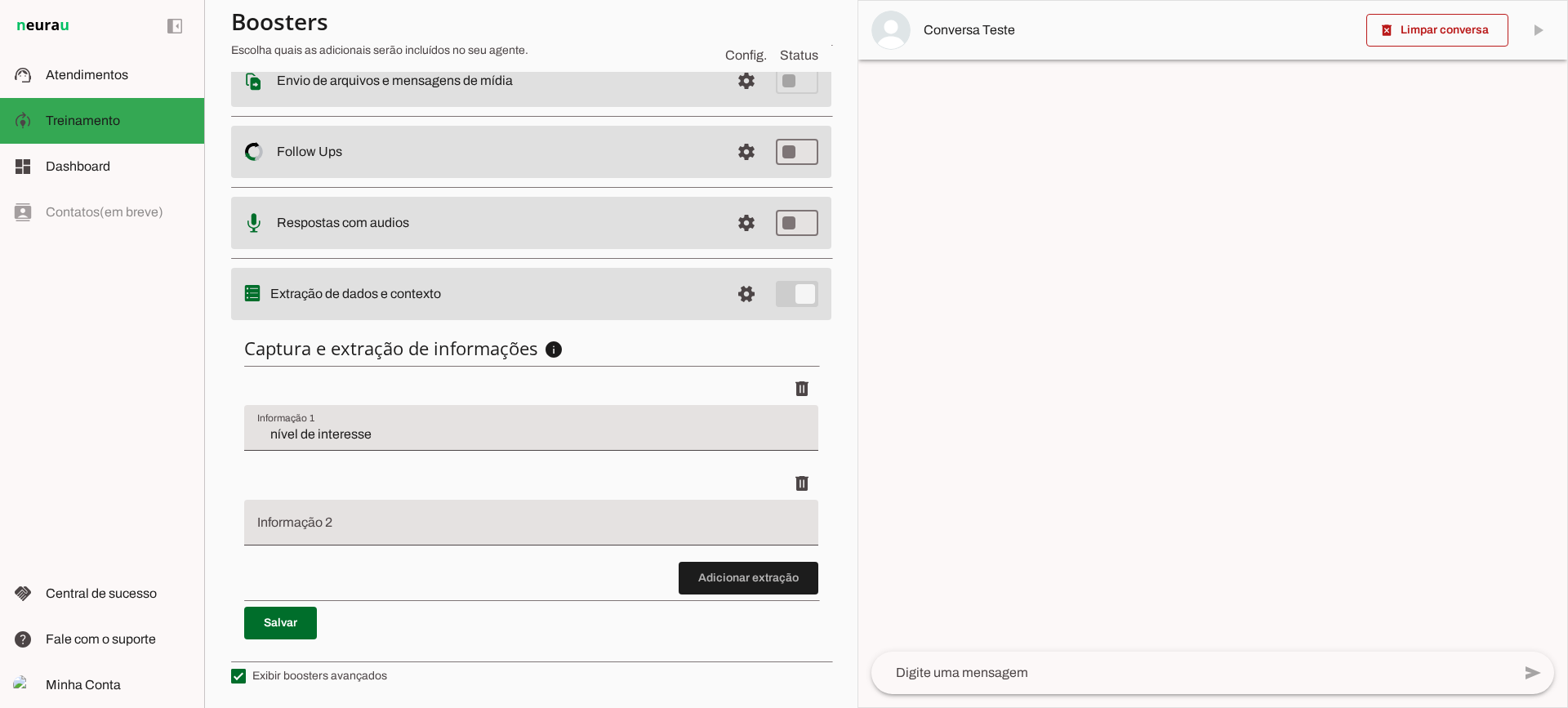
click at [757, 573] on span at bounding box center [748, 578] width 140 height 39
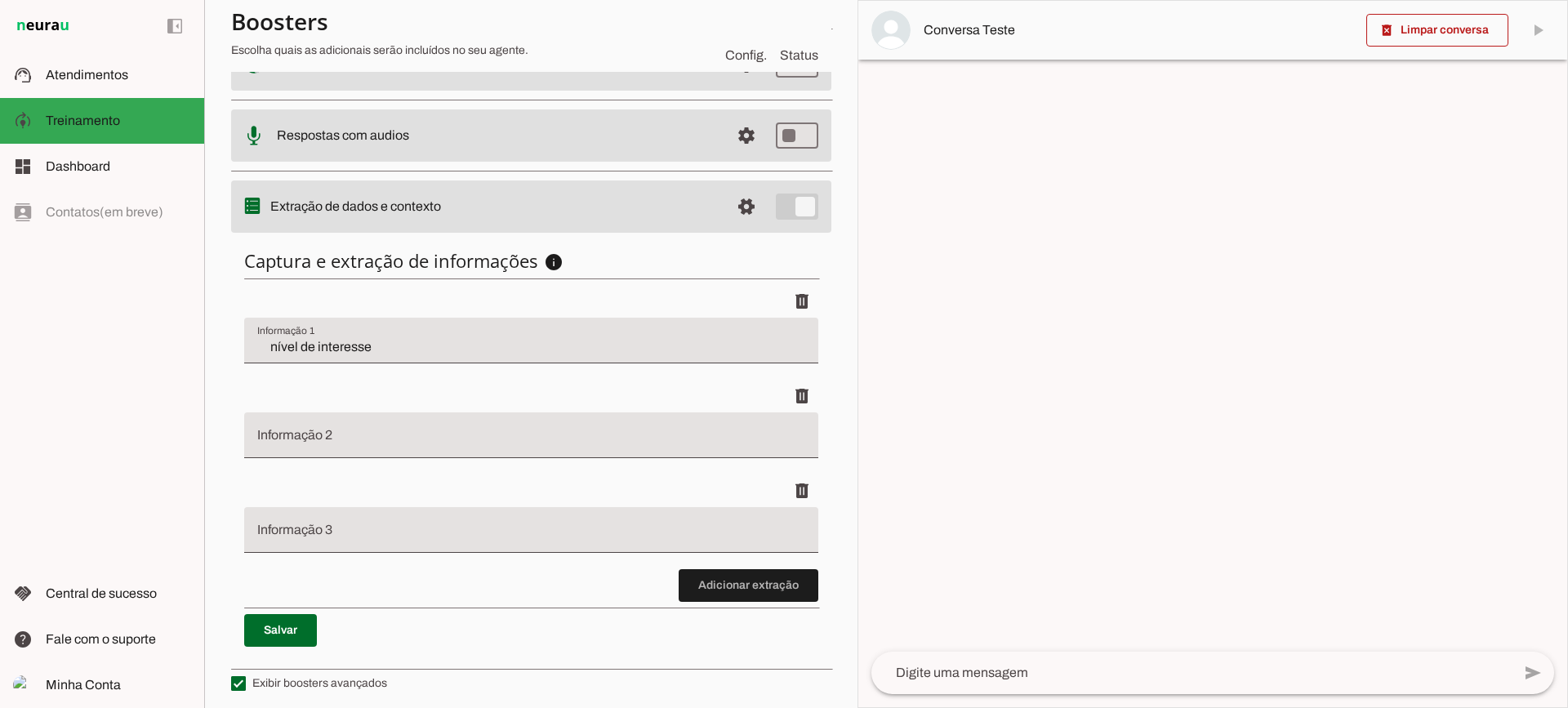
scroll to position [389, 0]
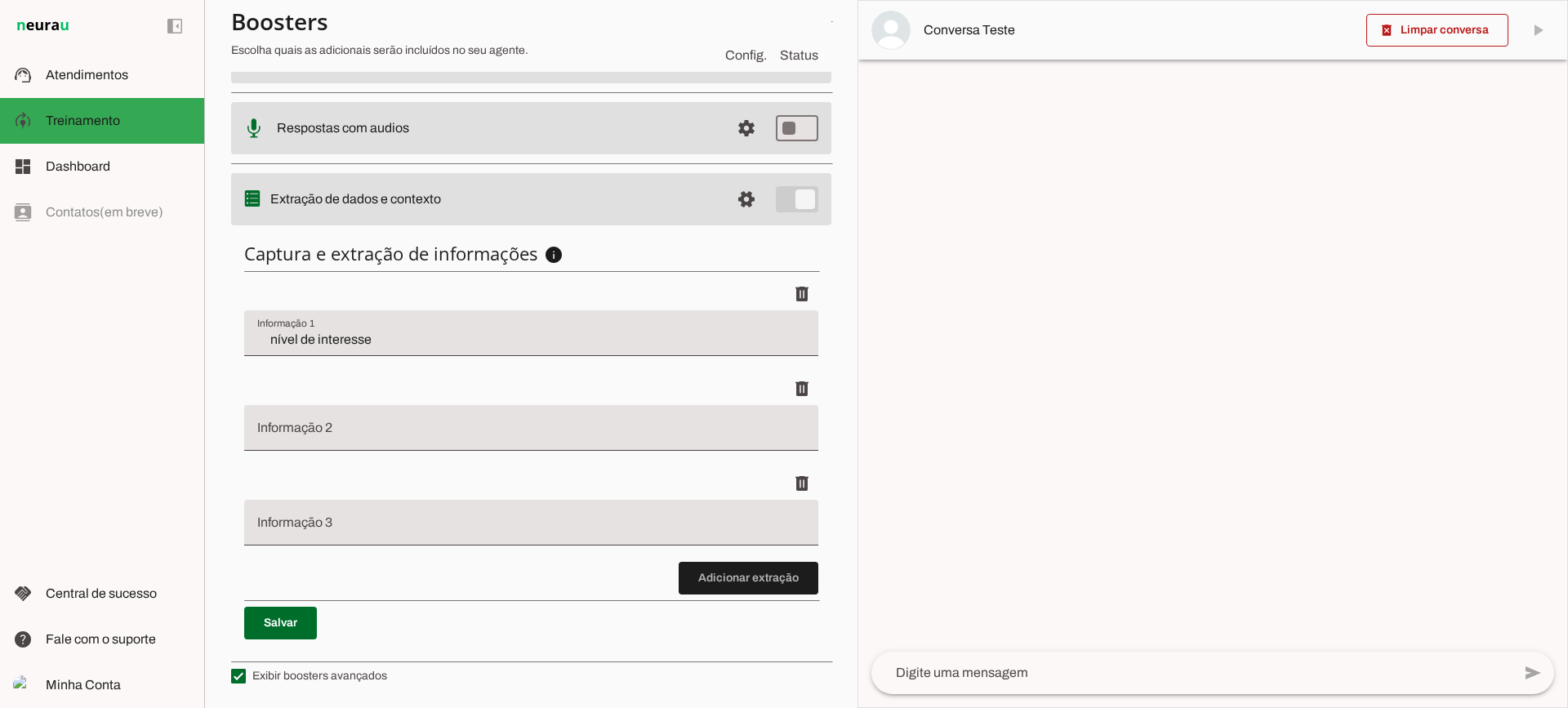
click at [786, 583] on span at bounding box center [748, 578] width 140 height 39
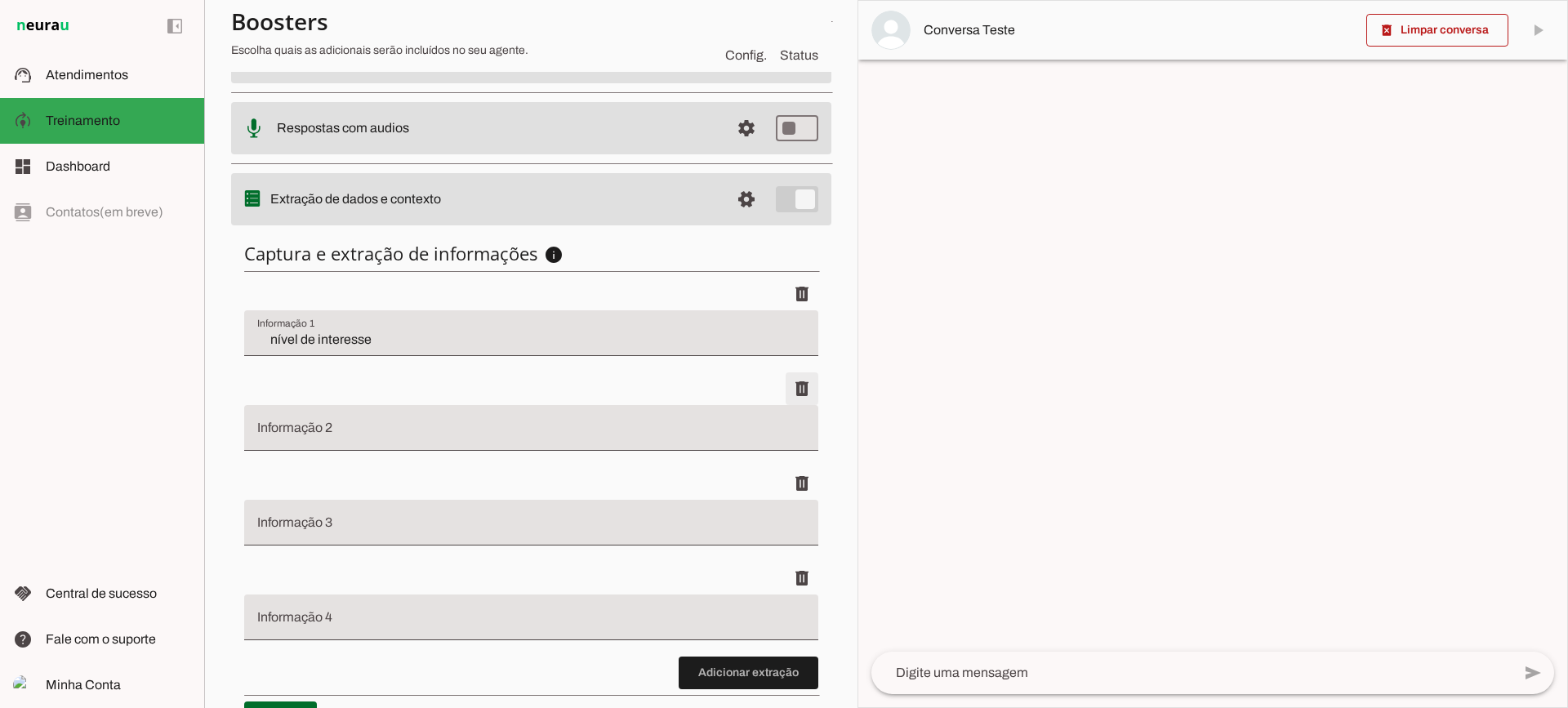
click at [784, 313] on span at bounding box center [802, 294] width 40 height 39
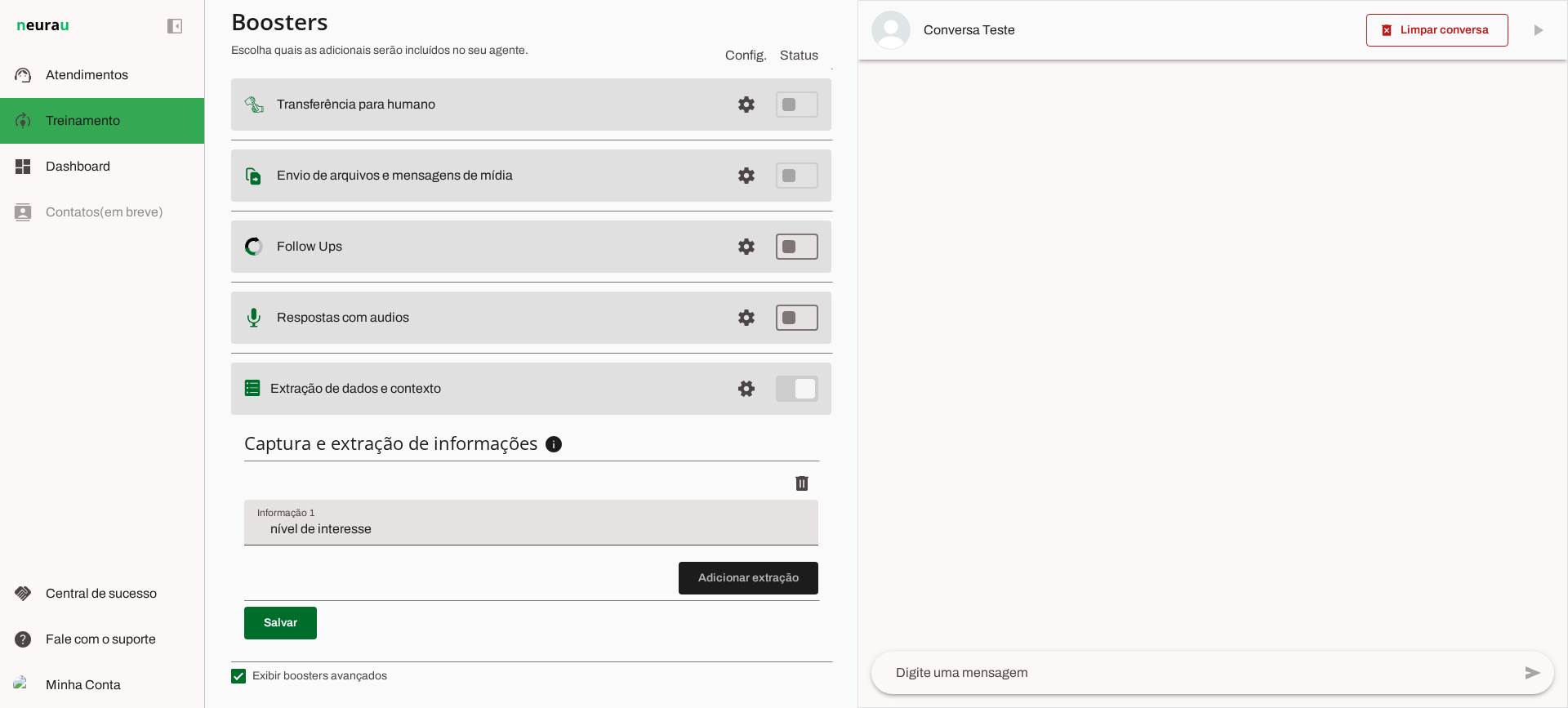
scroll to position [200, 0]
click at [185, 90] on md-item "support_agent Atendimentos Atendimentos" at bounding box center [102, 74] width 204 height 45
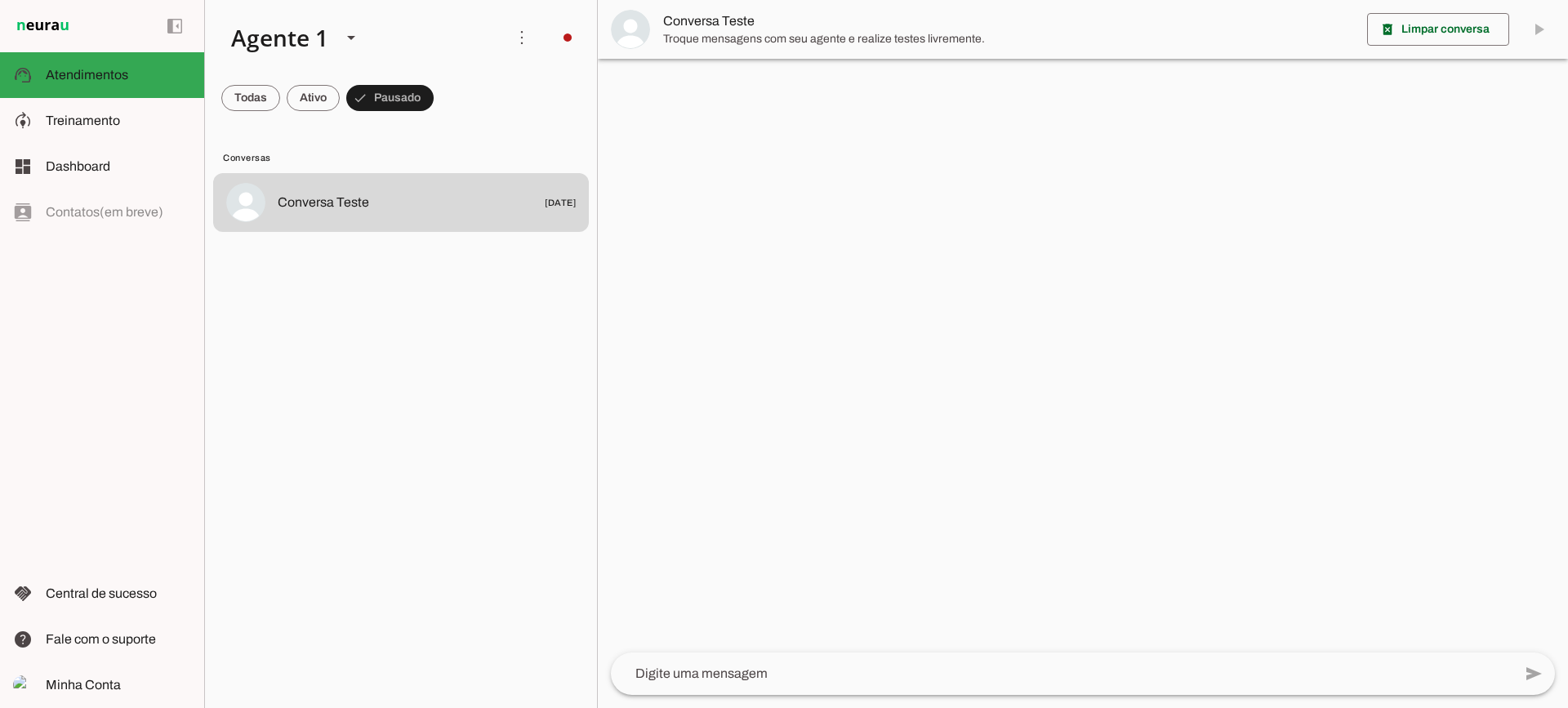
click at [689, 30] on span "Conversa Teste" at bounding box center [1008, 21] width 691 height 19
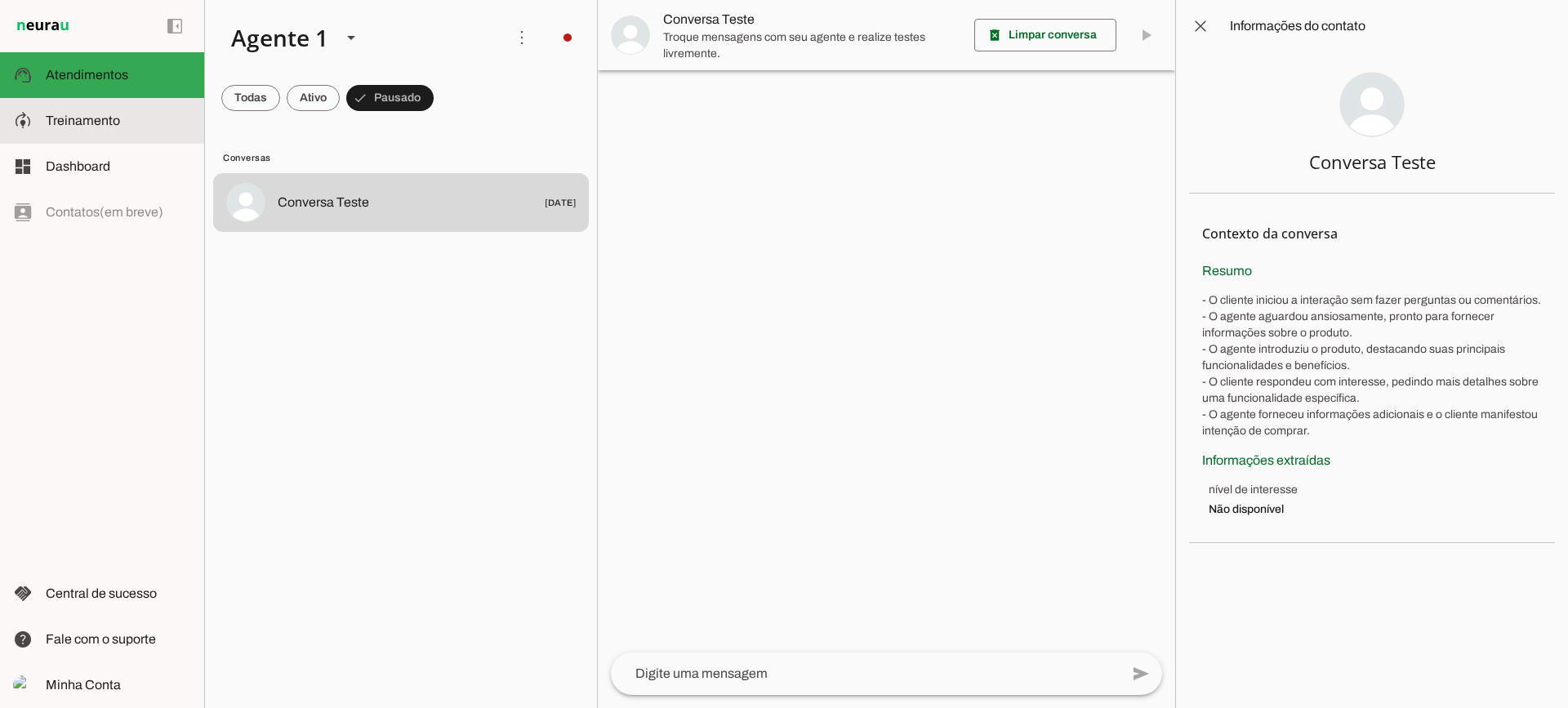
click at [139, 111] on slot at bounding box center [118, 120] width 146 height 19
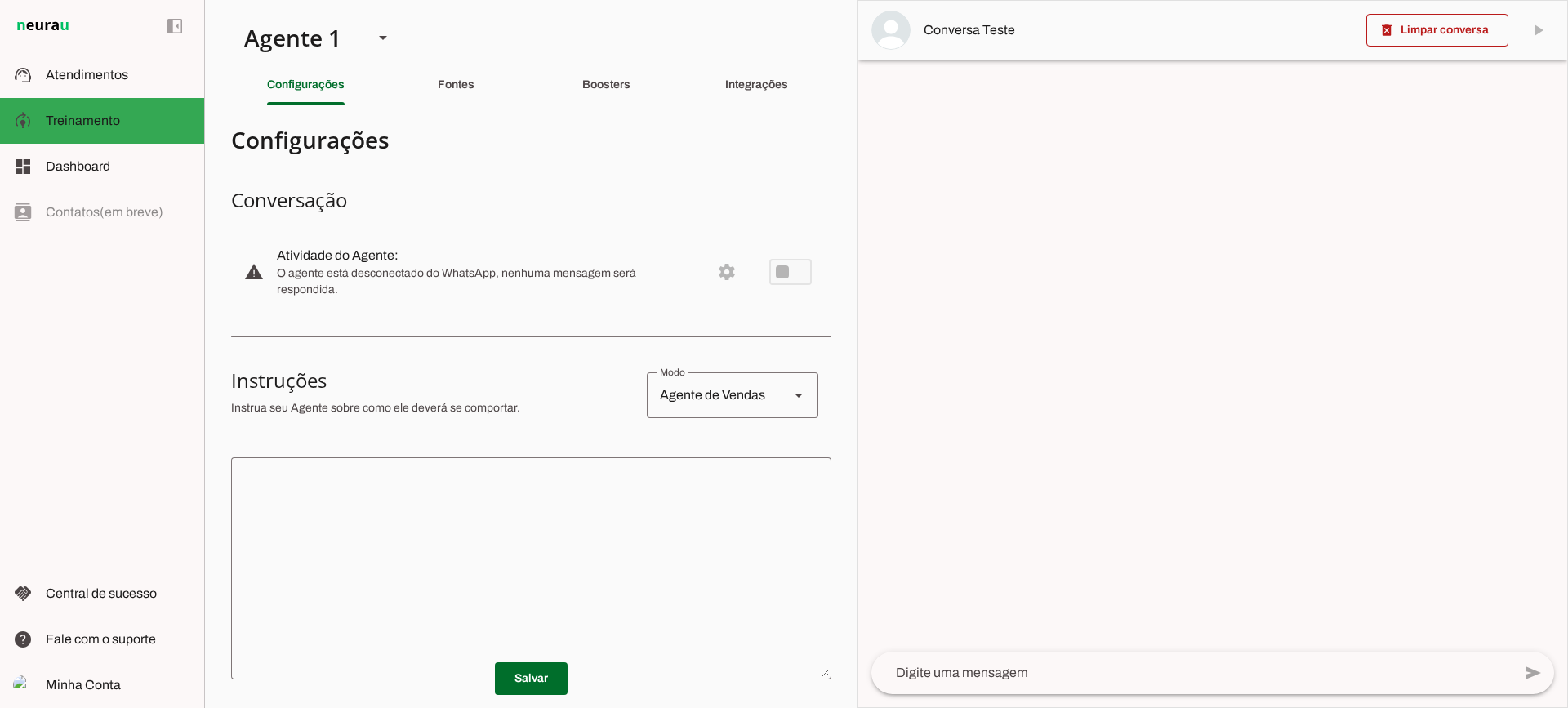
click at [606, 97] on div "Boosters" at bounding box center [606, 85] width 48 height 39
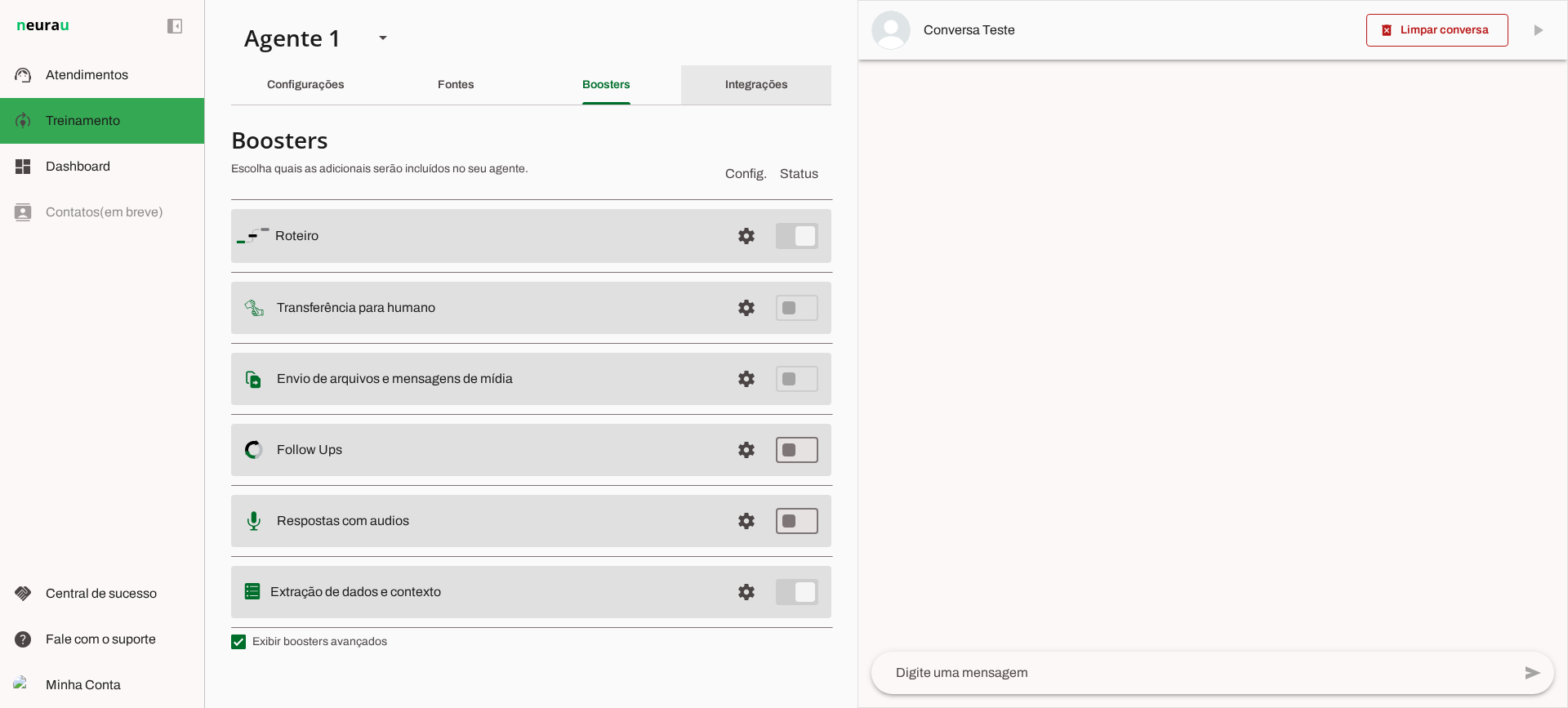
click at [726, 81] on div "Integrações" at bounding box center [757, 85] width 63 height 39
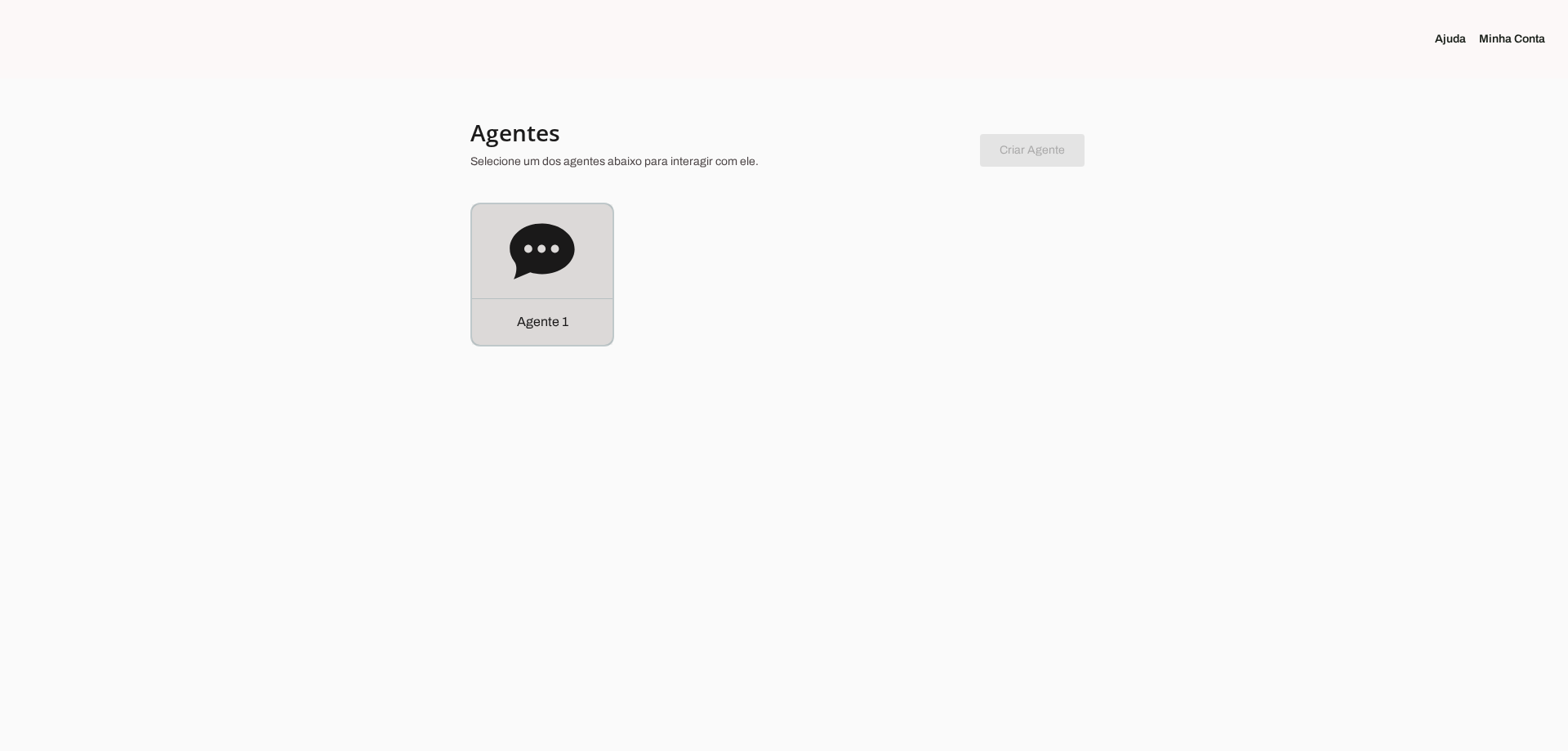
click at [513, 276] on icon at bounding box center [543, 252] width 66 height 66
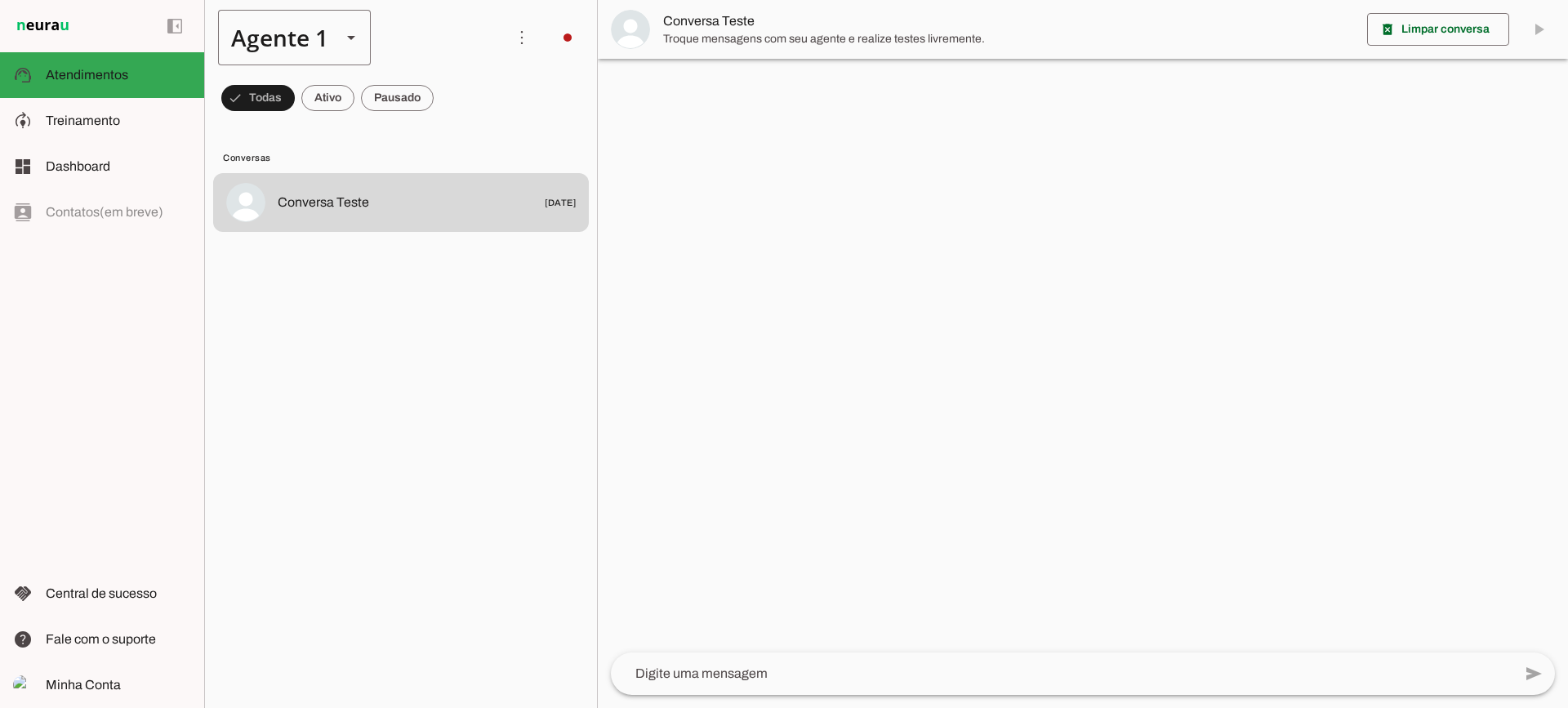
click at [316, 54] on div "Agente 1" at bounding box center [273, 38] width 110 height 56
click at [131, 120] on slot at bounding box center [118, 120] width 146 height 19
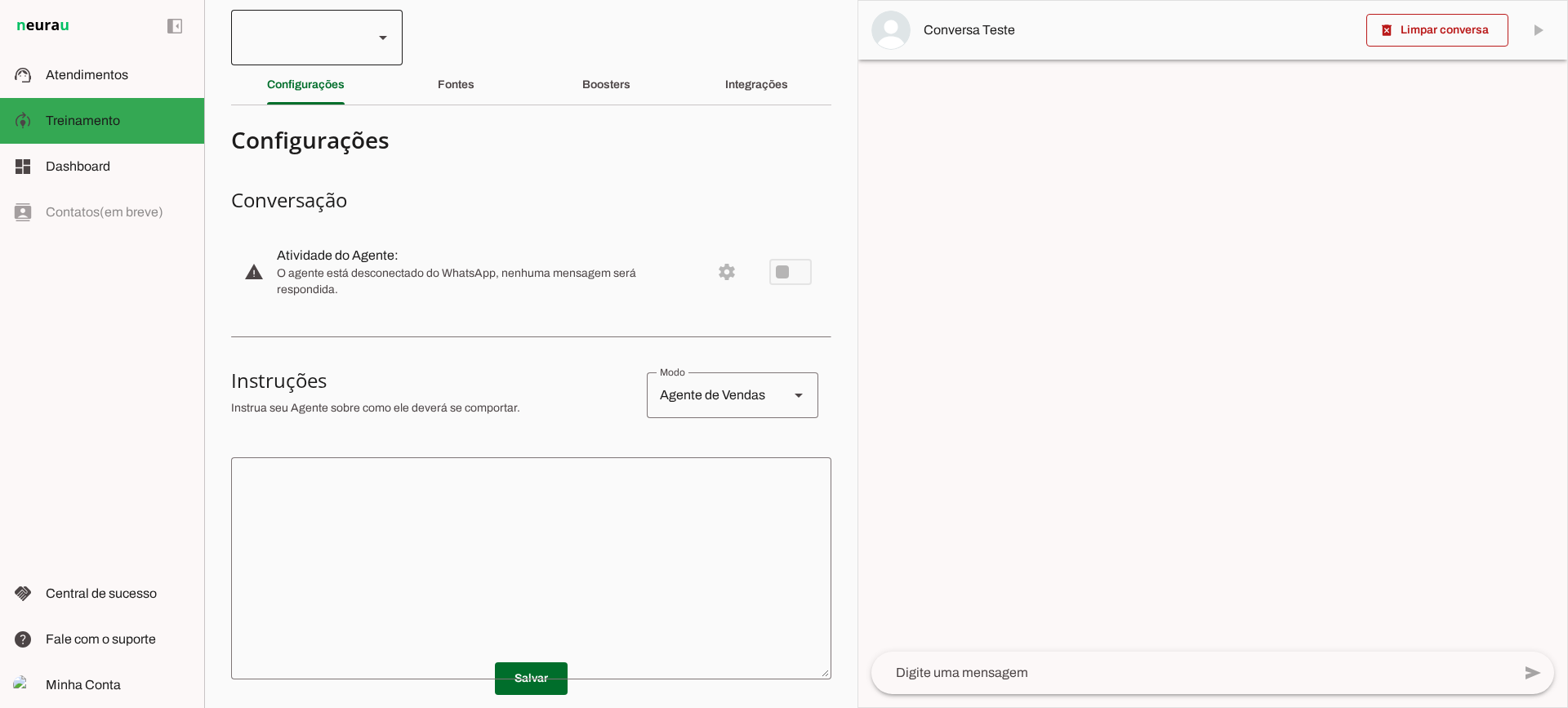
click at [372, 39] on div at bounding box center [383, 38] width 40 height 56
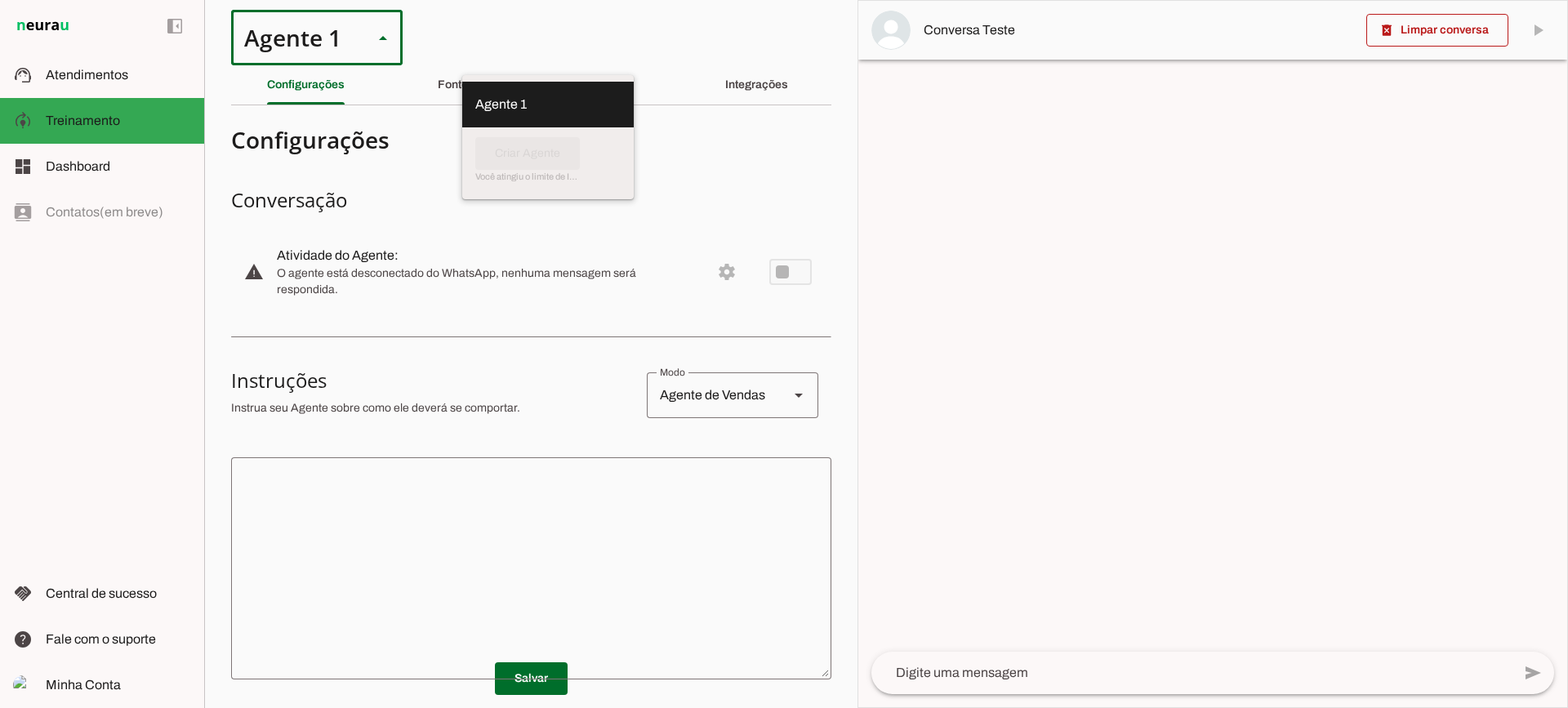
click at [490, 193] on h3 "Conversação" at bounding box center [531, 199] width 600 height 26
